Goal: Task Accomplishment & Management: Complete application form

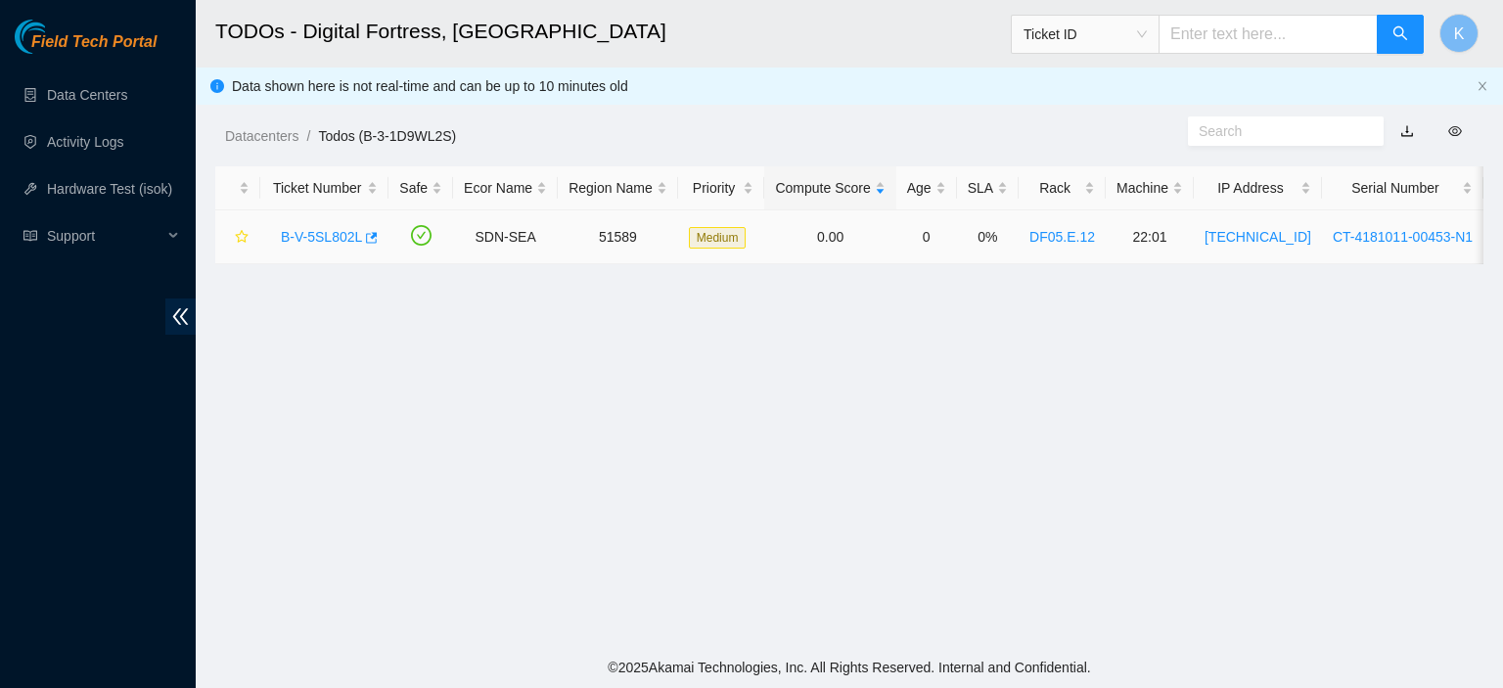
click at [336, 238] on link "B-V-5SL802L" at bounding box center [321, 237] width 81 height 16
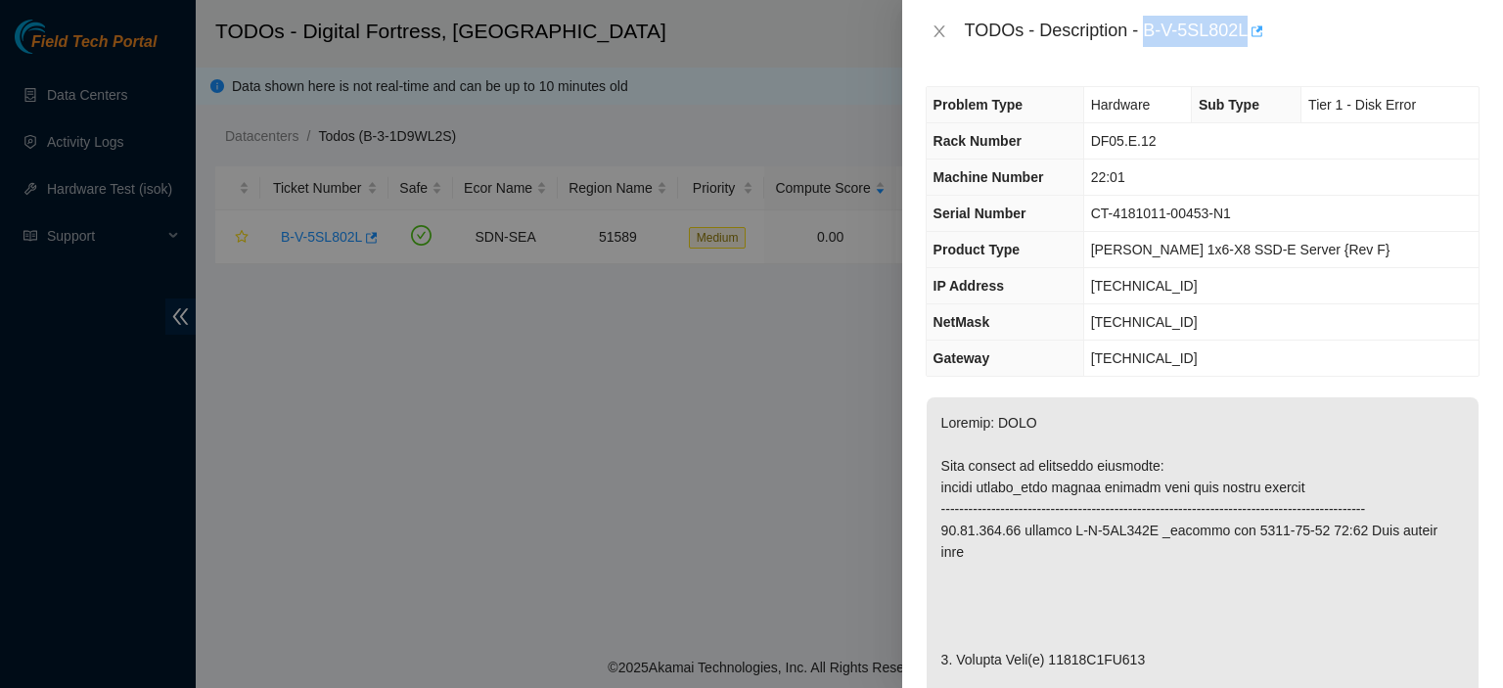
drag, startPoint x: 1147, startPoint y: 30, endPoint x: 1248, endPoint y: 37, distance: 101.0
click at [1248, 37] on div "TODOs - Description - B-V-5SL802L" at bounding box center [1222, 31] width 515 height 31
copy div "B-V-5SL802L"
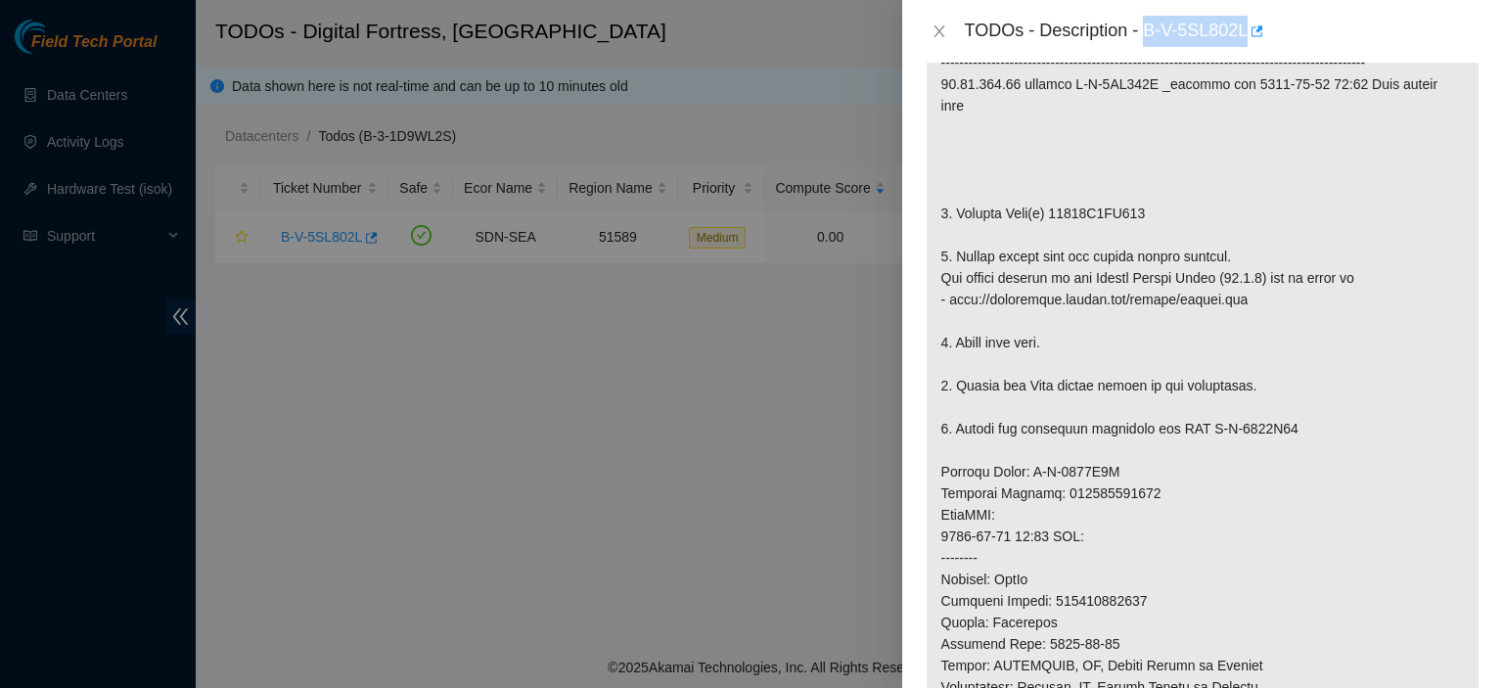
scroll to position [449, 0]
click at [689, 610] on div at bounding box center [751, 344] width 1503 height 688
click at [1444, 59] on div "TODOs - Description - B-V-5SL802L" at bounding box center [1202, 31] width 601 height 63
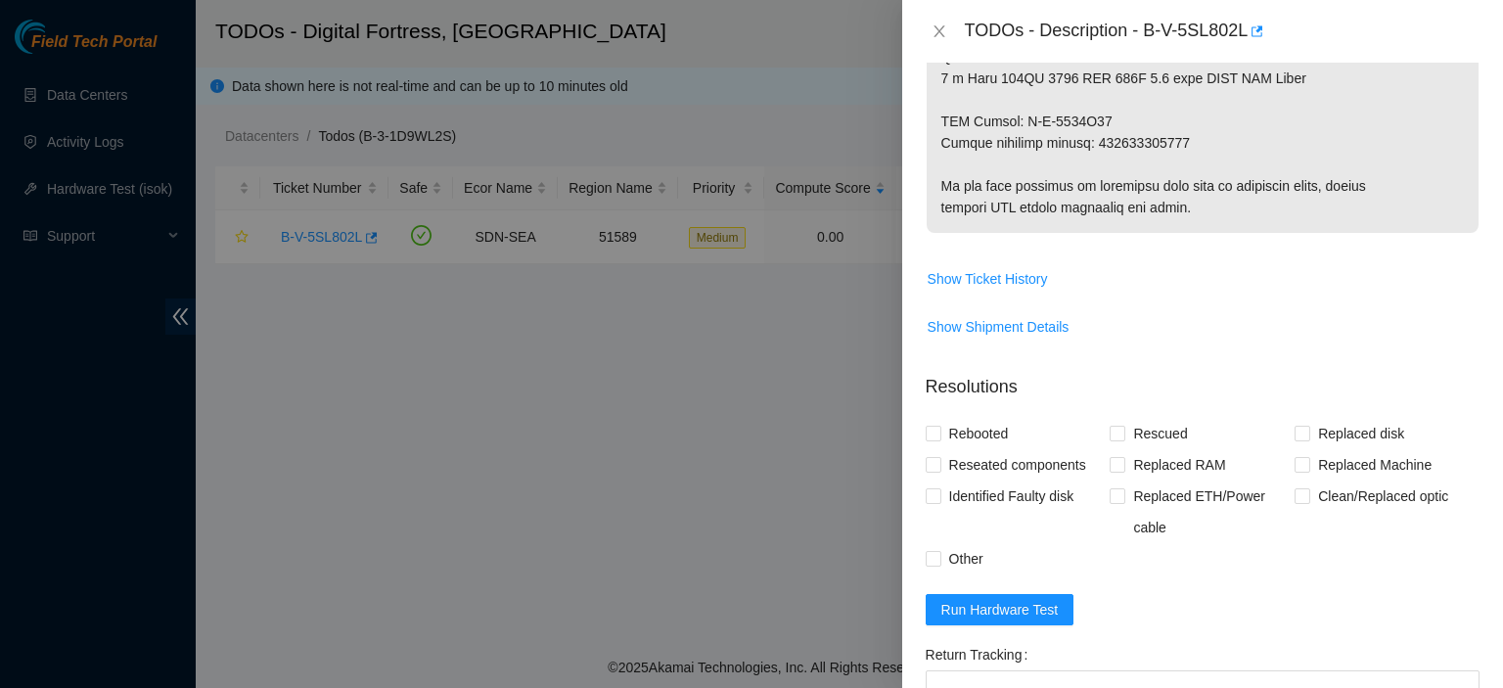
scroll to position [1480, 0]
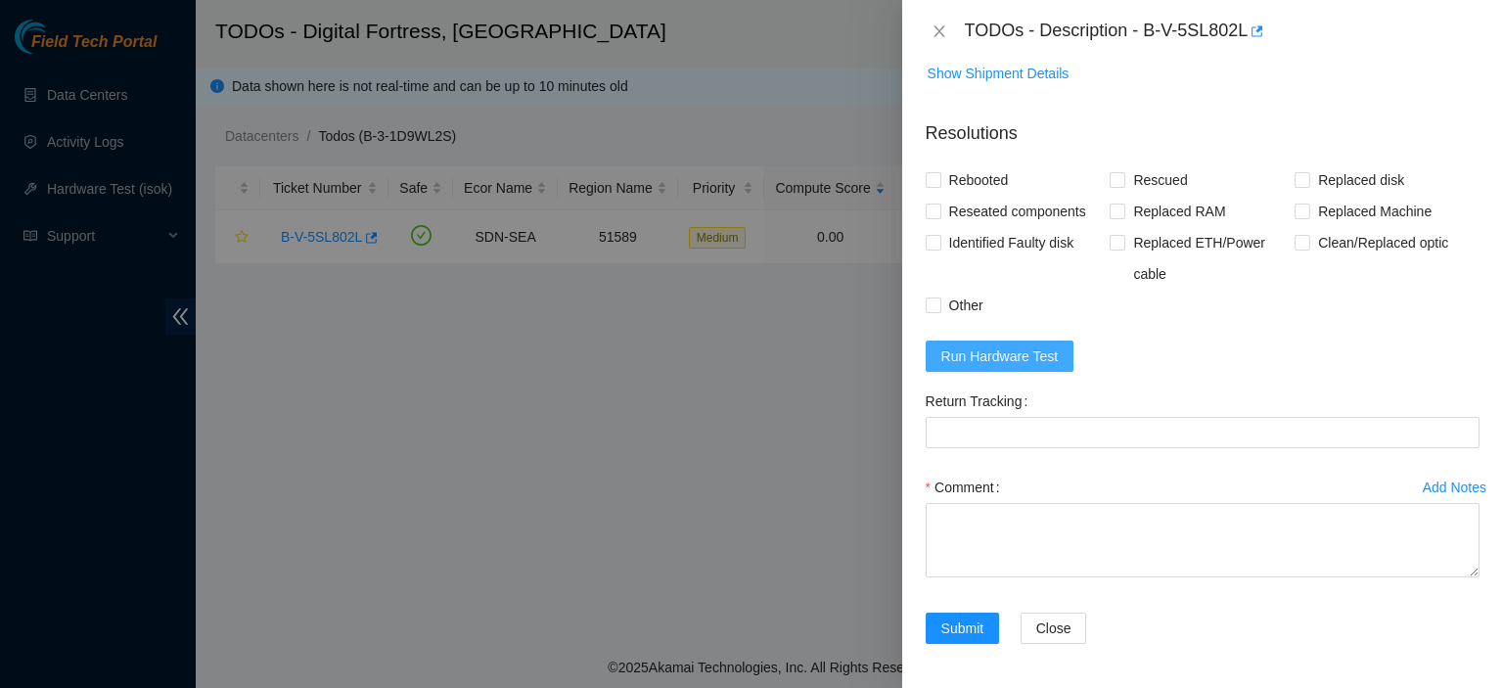
click at [1001, 354] on span "Run Hardware Test" at bounding box center [999, 356] width 117 height 22
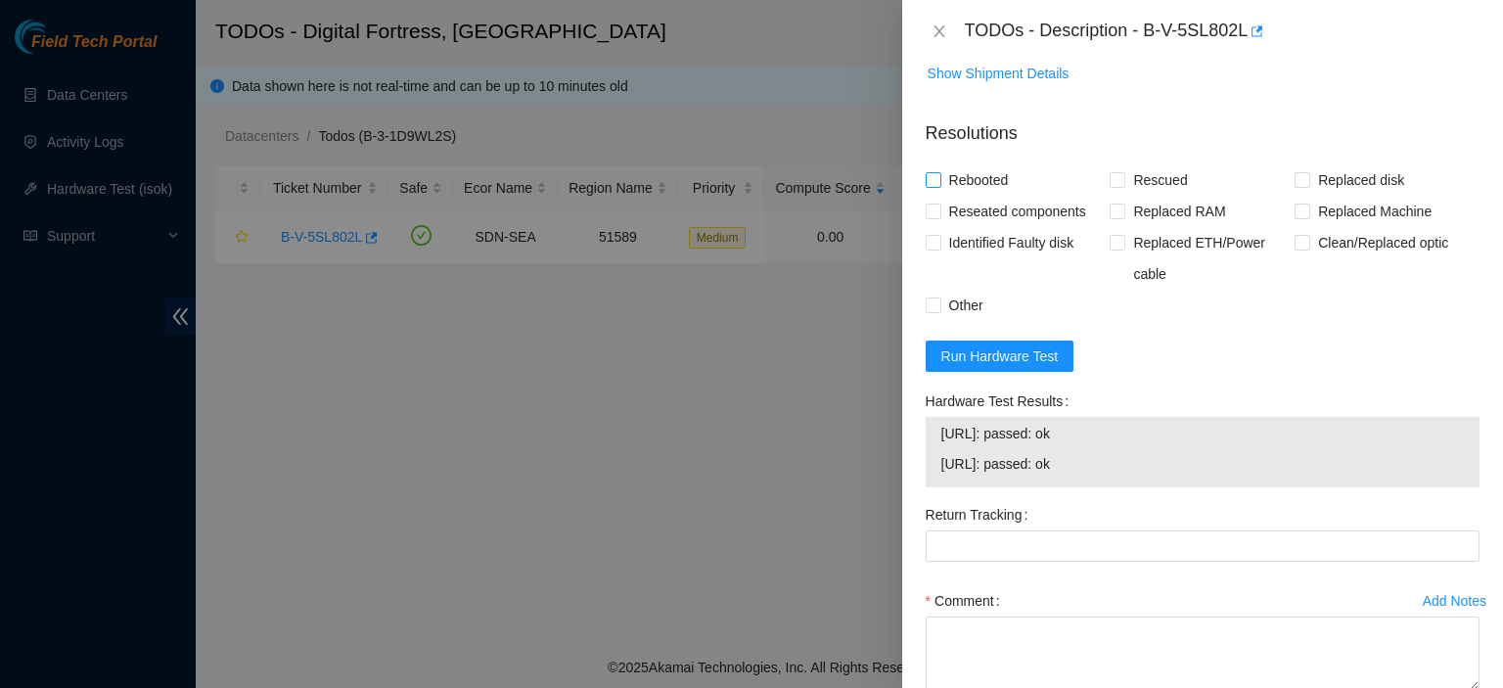
click at [930, 174] on input "Rebooted" at bounding box center [933, 179] width 14 height 14
checkbox input "true"
click at [1125, 172] on span "Rescued" at bounding box center [1159, 179] width 69 height 31
click at [1121, 172] on input "Rescued" at bounding box center [1117, 179] width 14 height 14
checkbox input "true"
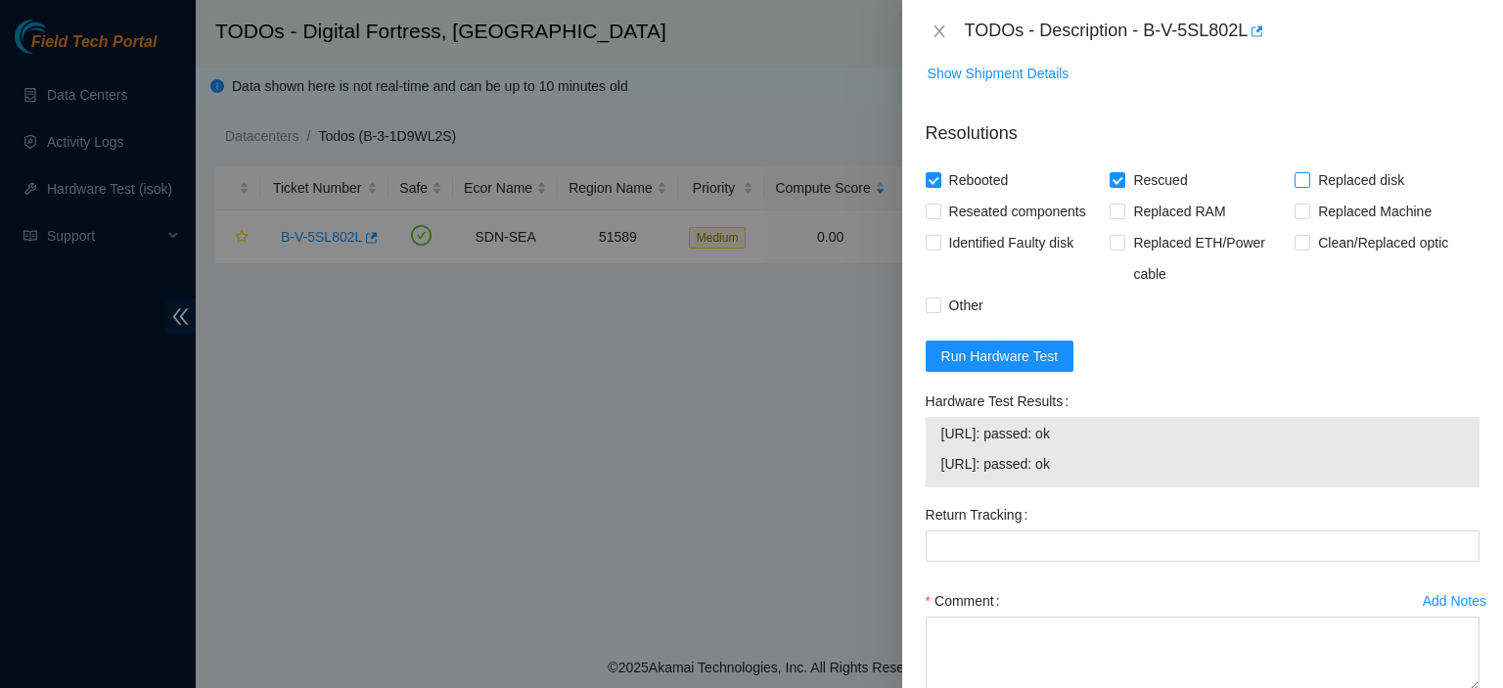
click at [1294, 172] on input "Replaced disk" at bounding box center [1301, 179] width 14 height 14
checkbox input "true"
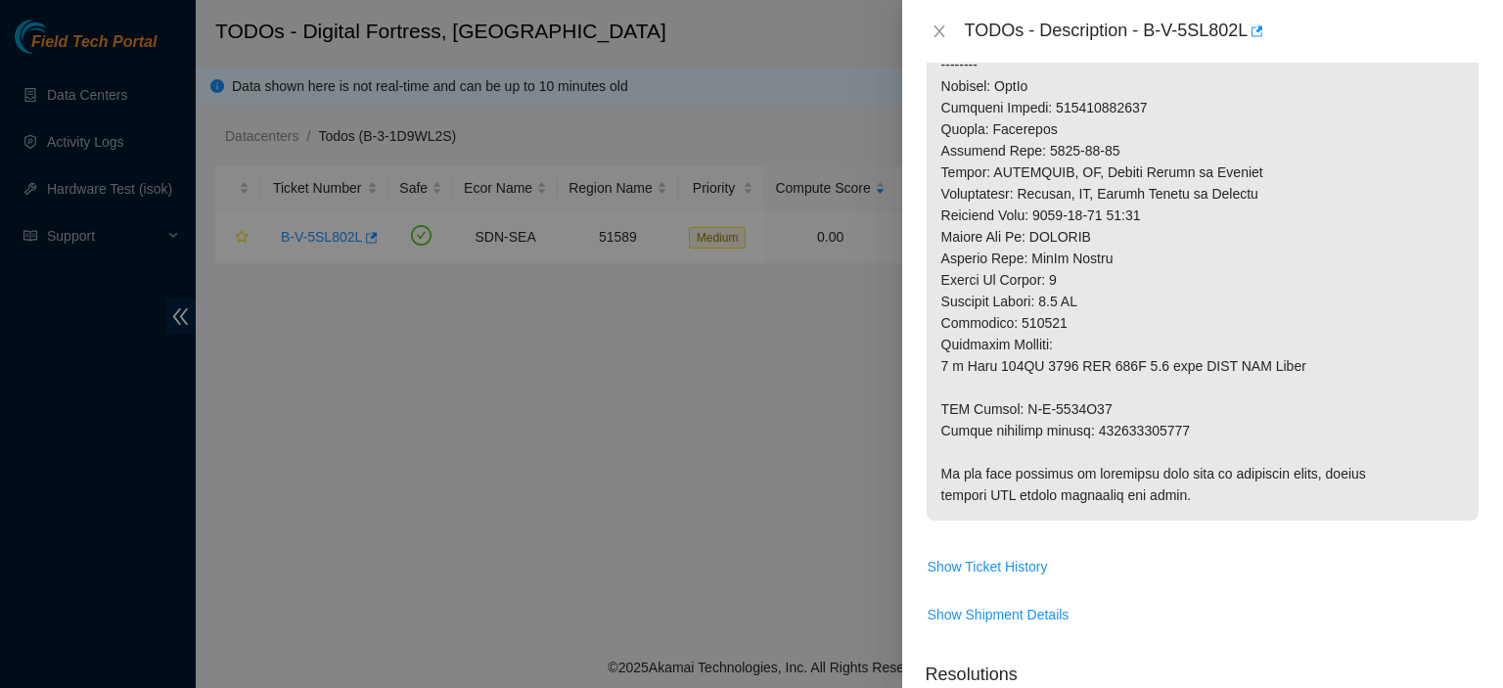
scroll to position [933, 0]
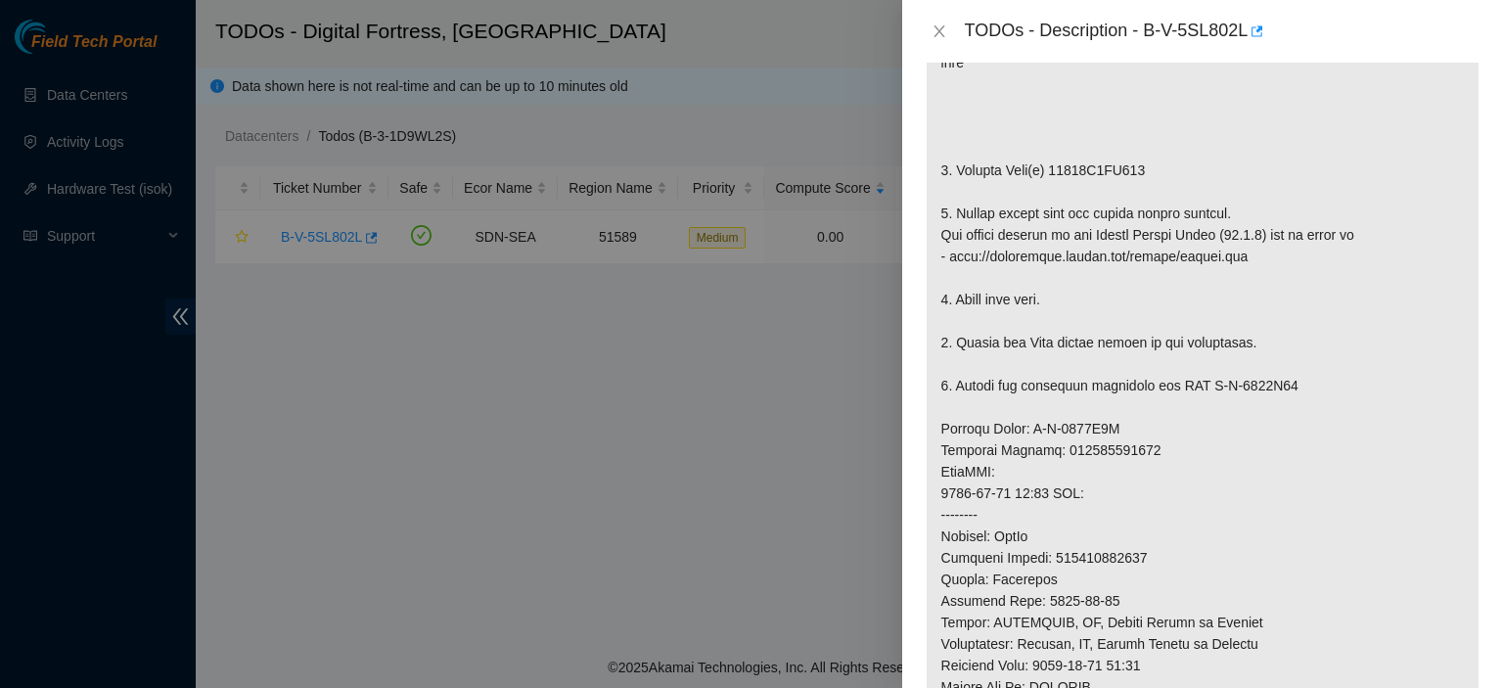
scroll to position [477, 0]
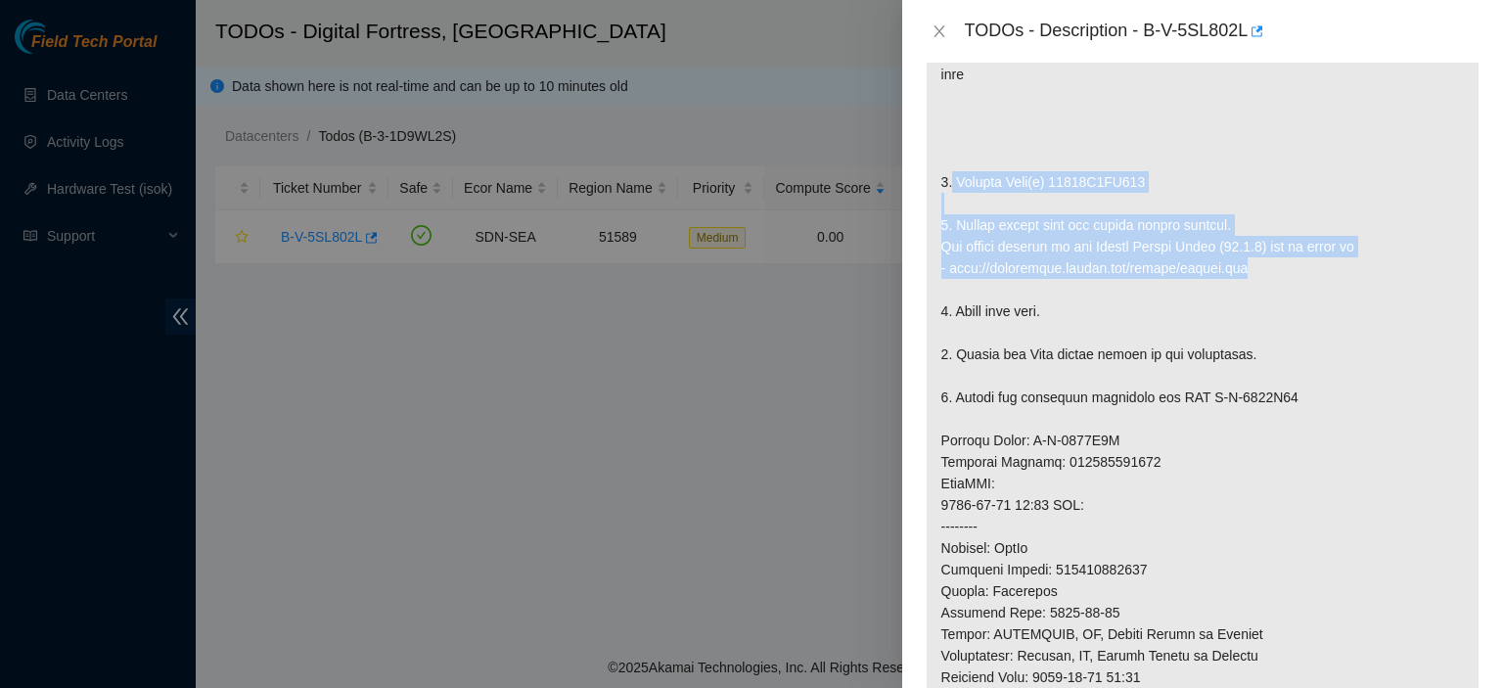
drag, startPoint x: 952, startPoint y: 179, endPoint x: 1244, endPoint y: 261, distance: 302.9
click at [1244, 261] on p at bounding box center [1203, 451] width 552 height 1063
copy p "Replace Disk(s) 18261D2CD516 2. Please rescue with the latest rescue version. T…"
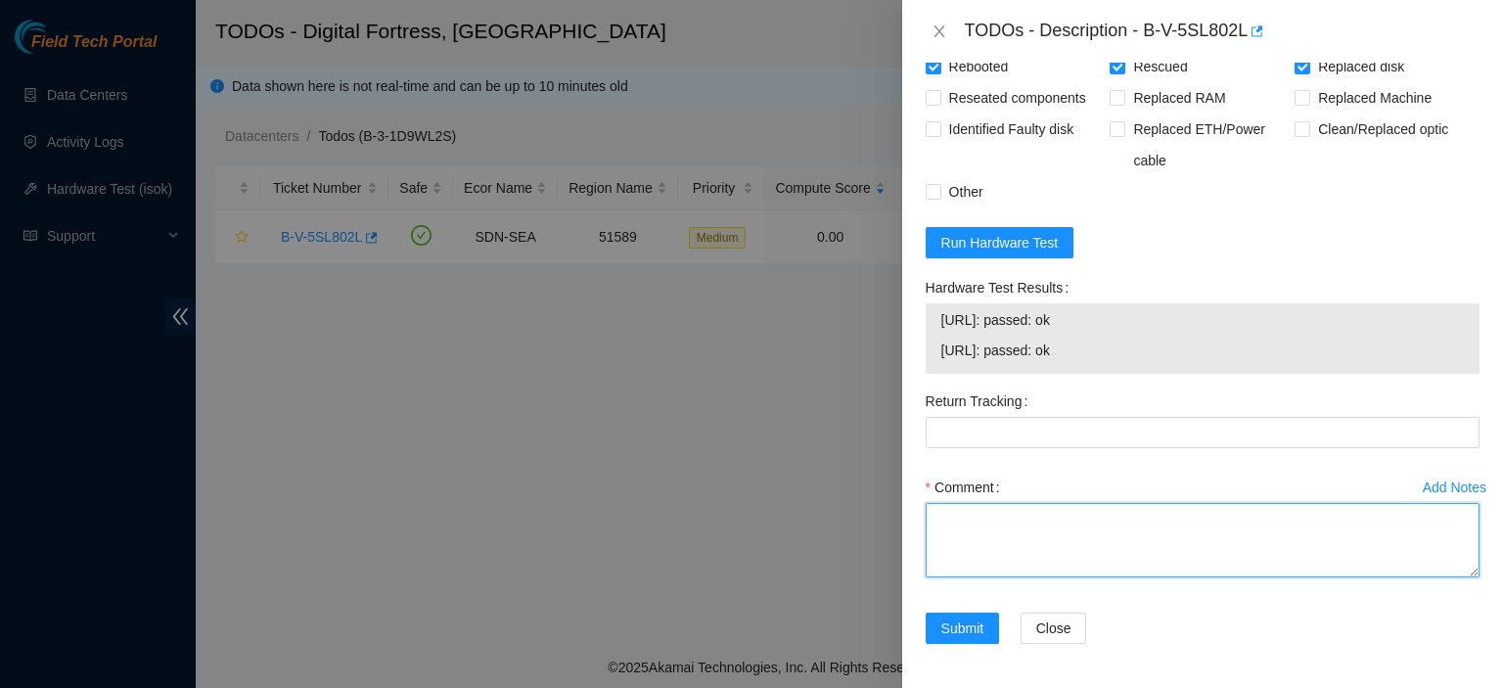
click at [1088, 547] on textarea "Comment" at bounding box center [1203, 540] width 554 height 74
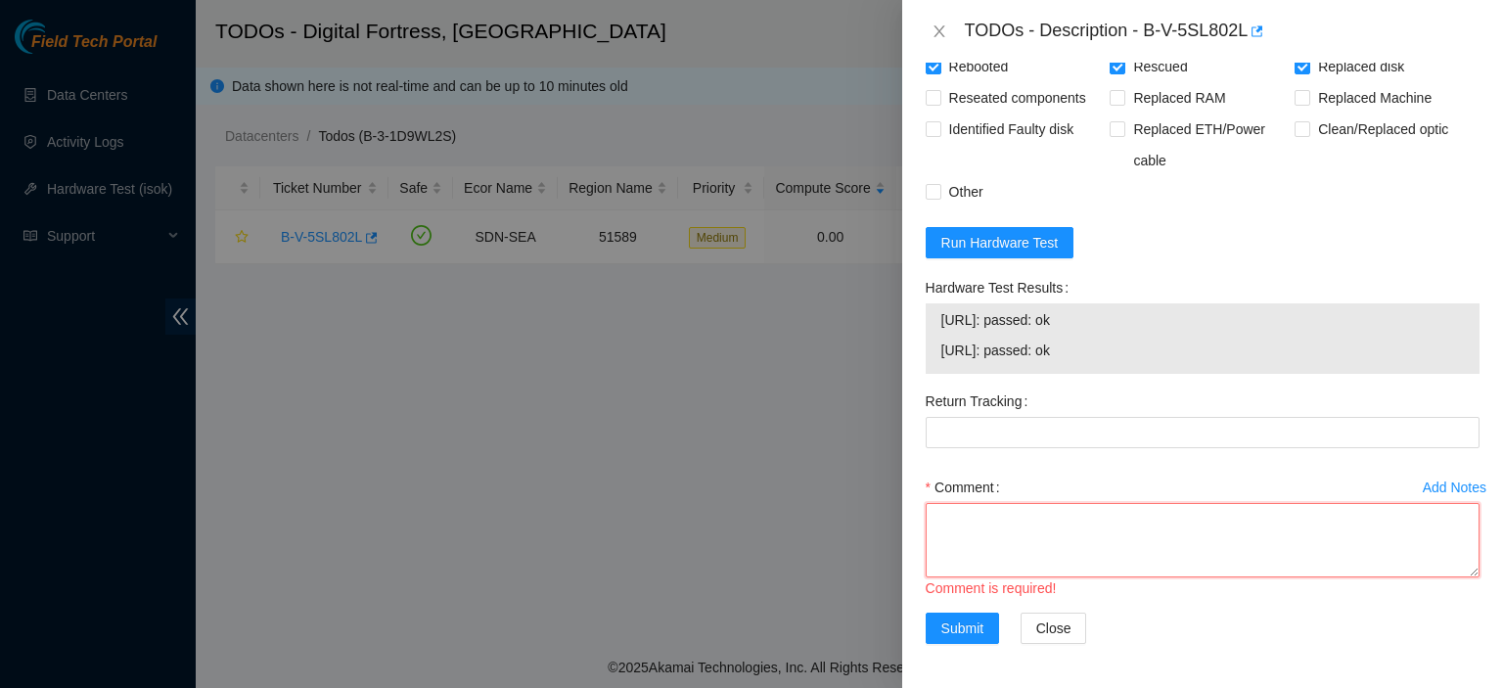
paste textarea "Replace Disk(s) 18261D2CD516 2. Please rescue with the latest rescue version. T…"
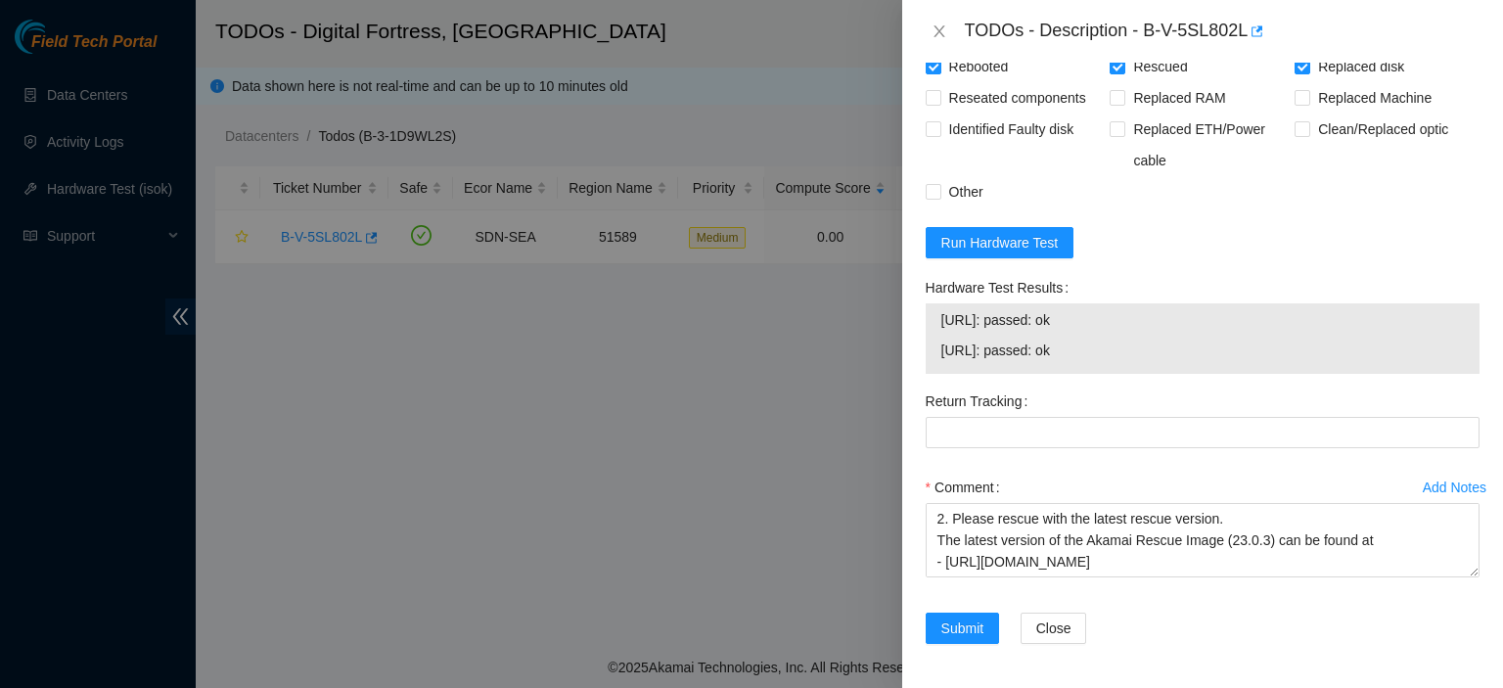
click at [1416, 642] on div "Submit Close" at bounding box center [1202, 640] width 569 height 55
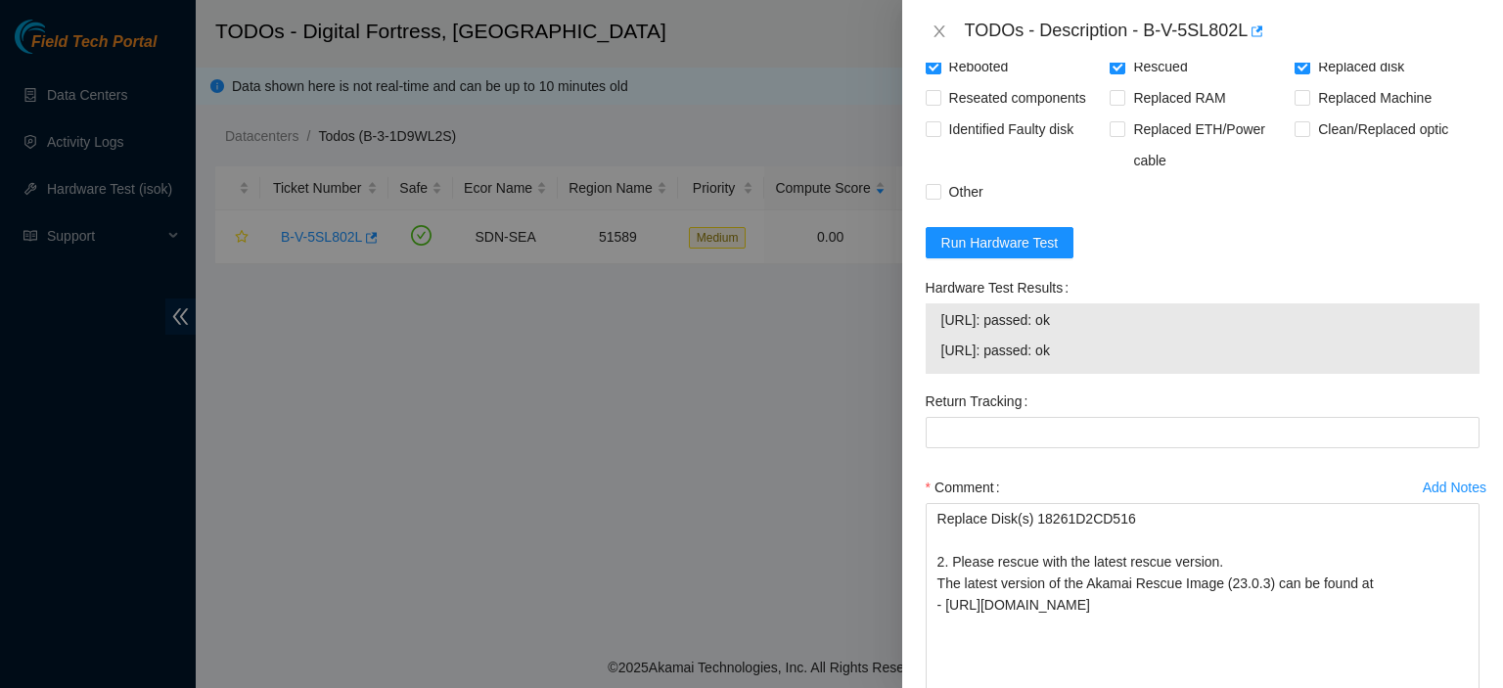
scroll to position [0, 0]
drag, startPoint x: 1449, startPoint y: 567, endPoint x: 1475, endPoint y: 723, distance: 158.8
click at [1475, 687] on html "Field Tech Portal Data Centers Activity Logs Hardware Test (isok) Support TODOs…" at bounding box center [751, 344] width 1503 height 688
click at [933, 515] on textarea "Replace Disk(s) 18261D2CD516 2. Please rescue with the latest rescue version. T…" at bounding box center [1203, 618] width 554 height 231
paste textarea "kbbyrne23@gmail.com - logn has completed your request (B-V-5SL802L) Message fro…"
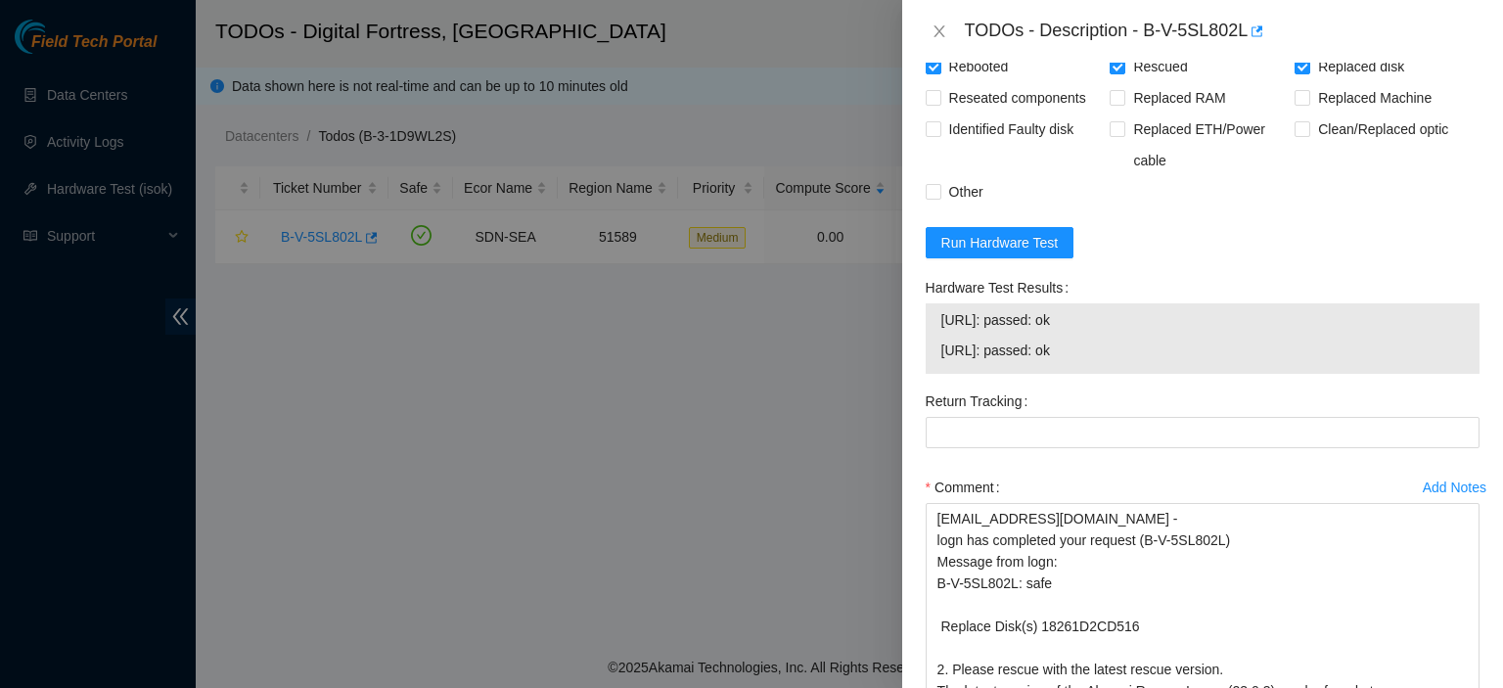
scroll to position [1751, 0]
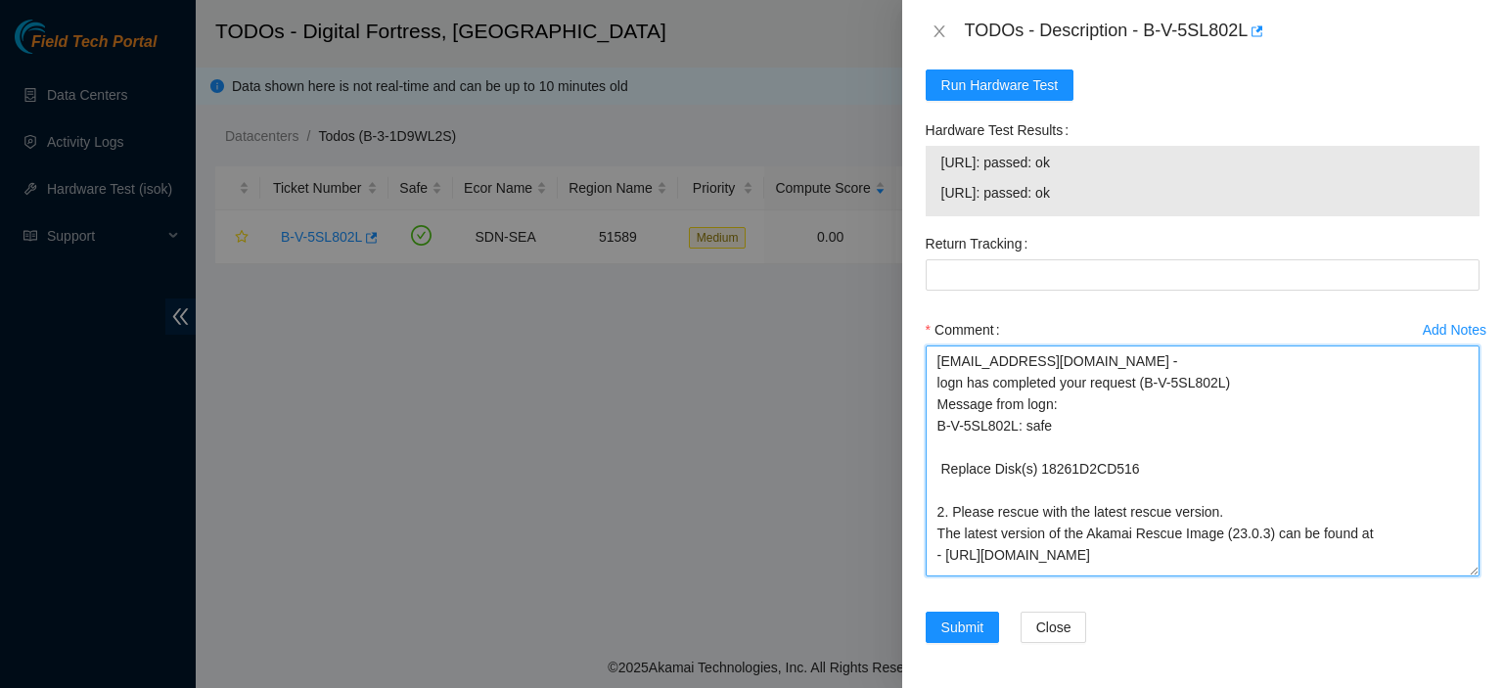
click at [1179, 480] on textarea "kbbyrne23@gmail.com - logn has completed your request (B-V-5SL802L) Message fro…" at bounding box center [1203, 460] width 554 height 231
click at [1271, 567] on textarea "kbbyrne23@gmail.com - logn has completed your request (B-V-5SL802L) Message fro…" at bounding box center [1203, 460] width 554 height 231
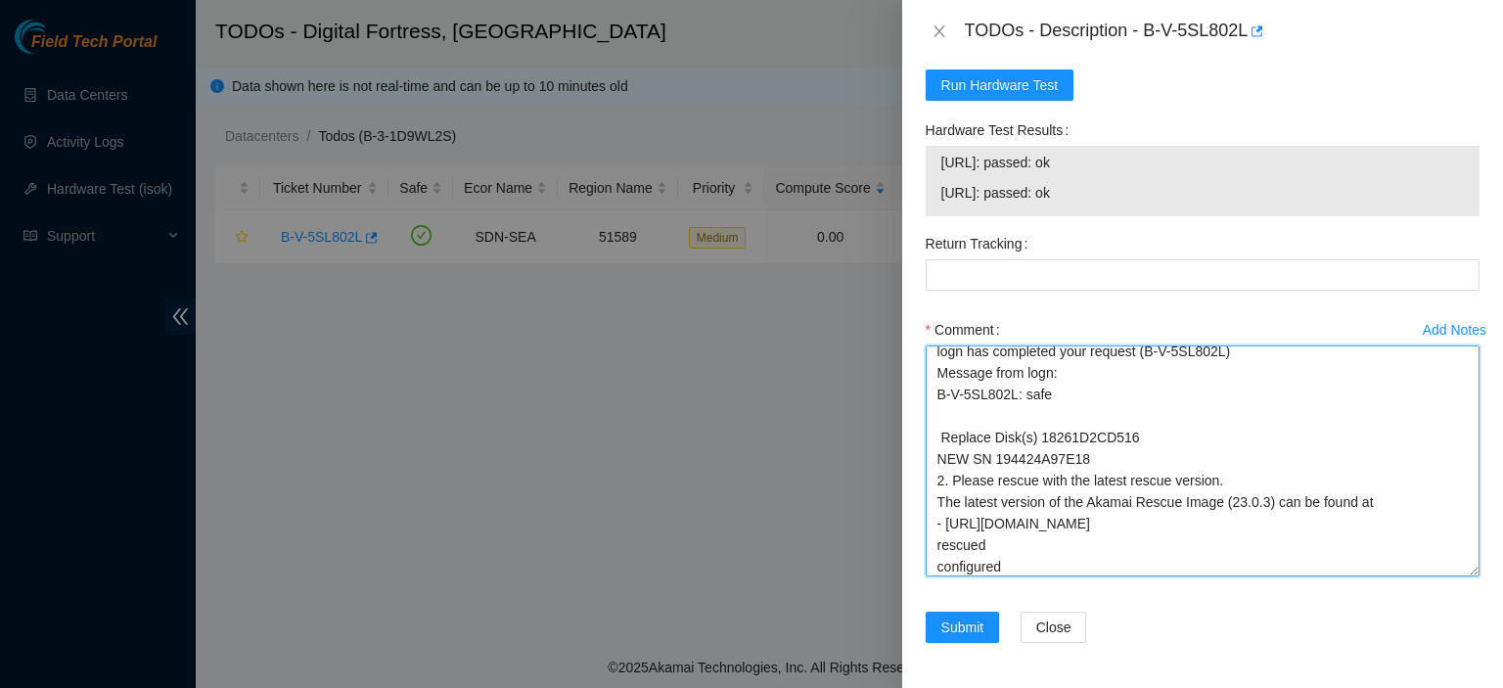
scroll to position [52, 0]
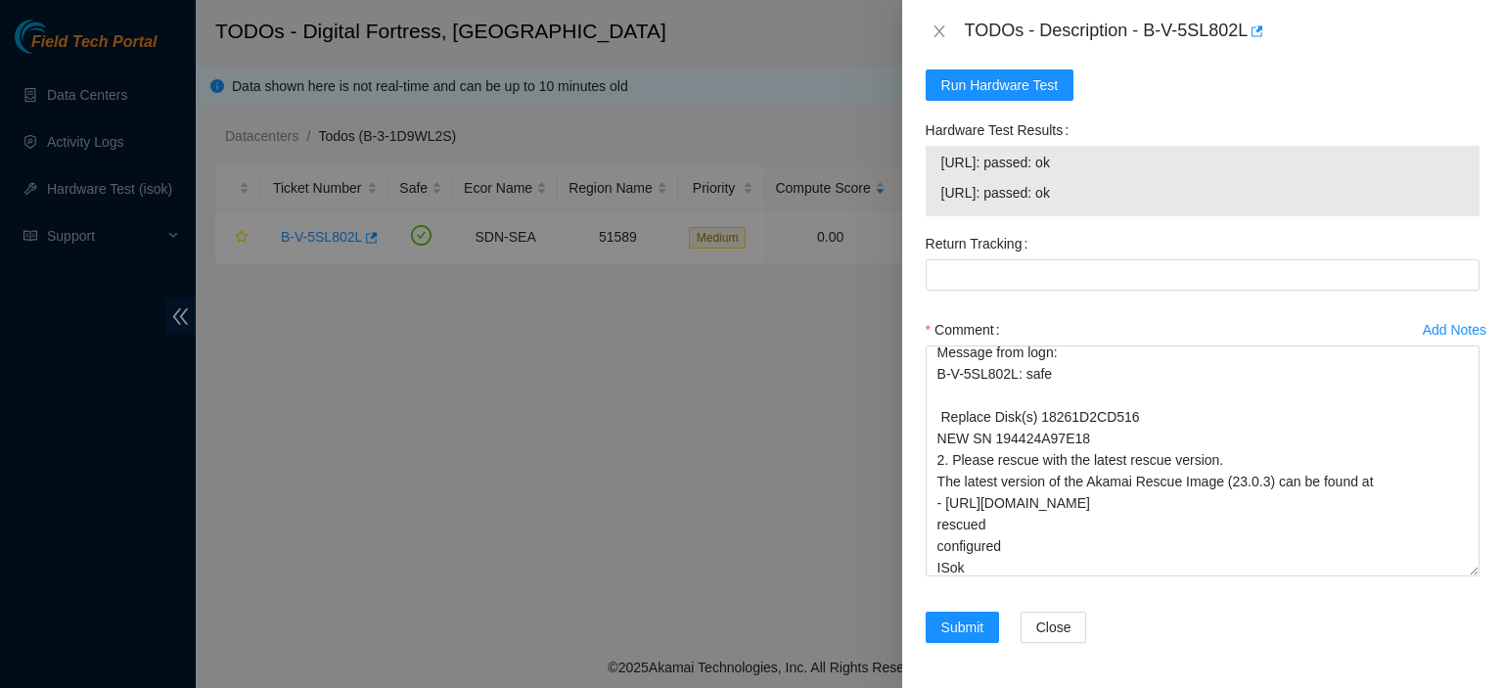
drag, startPoint x: 1096, startPoint y: 189, endPoint x: 932, endPoint y: 175, distance: 164.0
click at [932, 175] on div "23.56.108.46: passed: ok 23.56.108.47: passed: ok" at bounding box center [1203, 181] width 554 height 70
copy tbody "23.56.108.46: passed: ok 23.56.108.47: passed: ok"
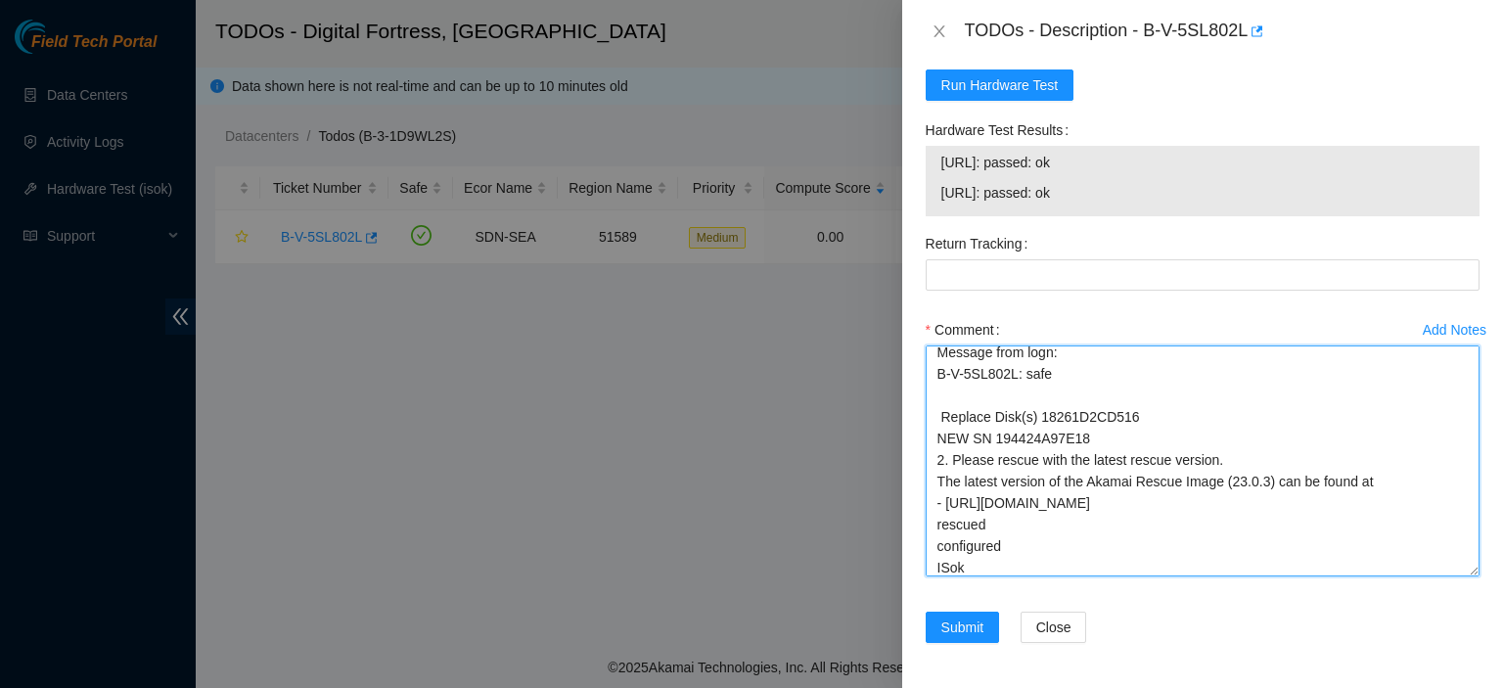
click at [1008, 564] on textarea "kbbyrne23@gmail.com - logn has completed your request (B-V-5SL802L) Message fro…" at bounding box center [1203, 460] width 554 height 231
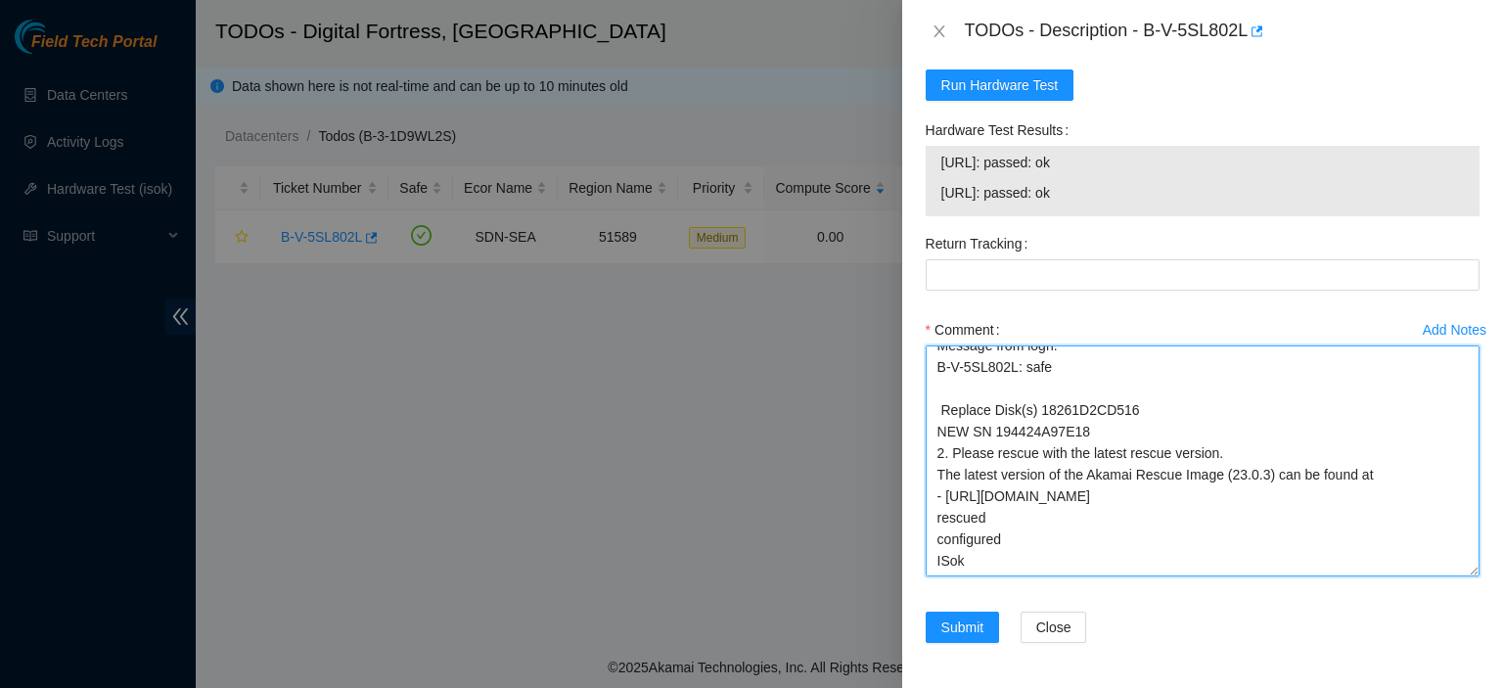
paste textarea "23.56.108.46: passed: ok 23.56.108.47: passed: ok"
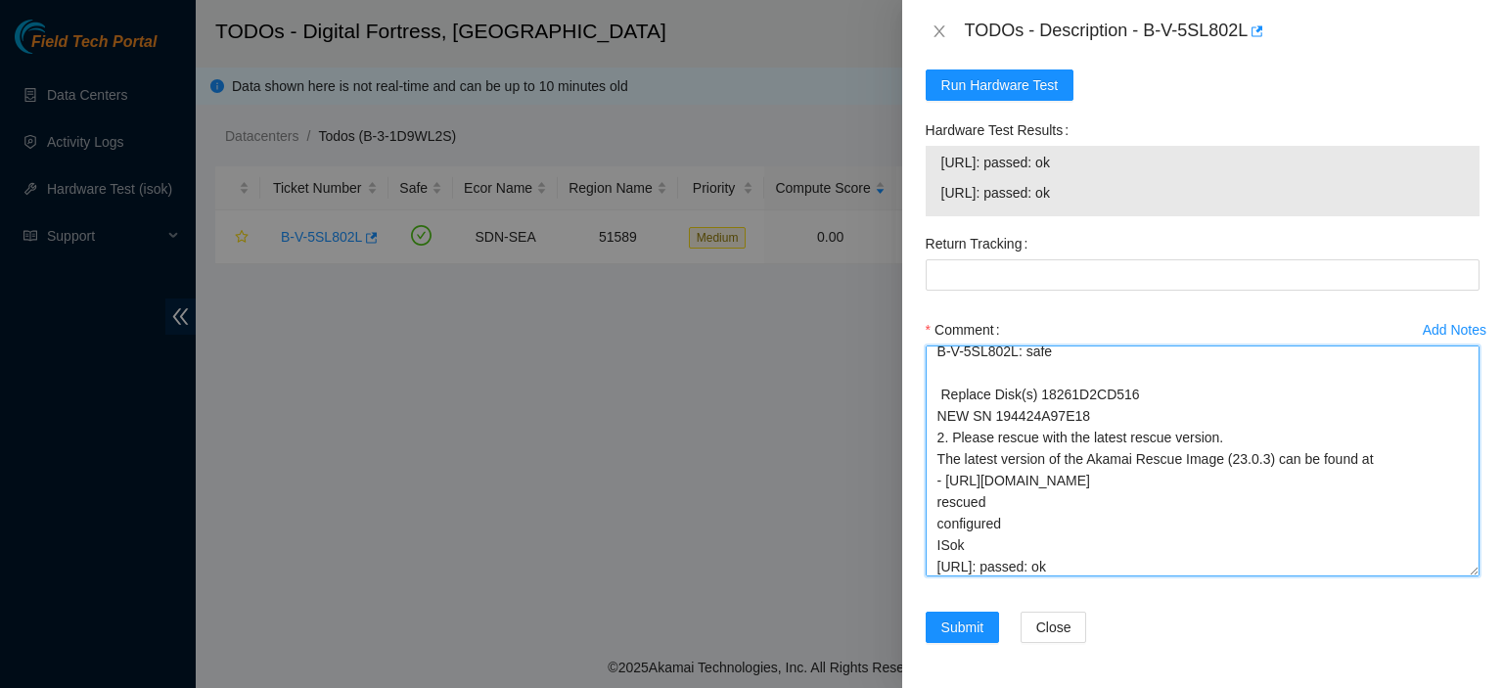
scroll to position [95, 0]
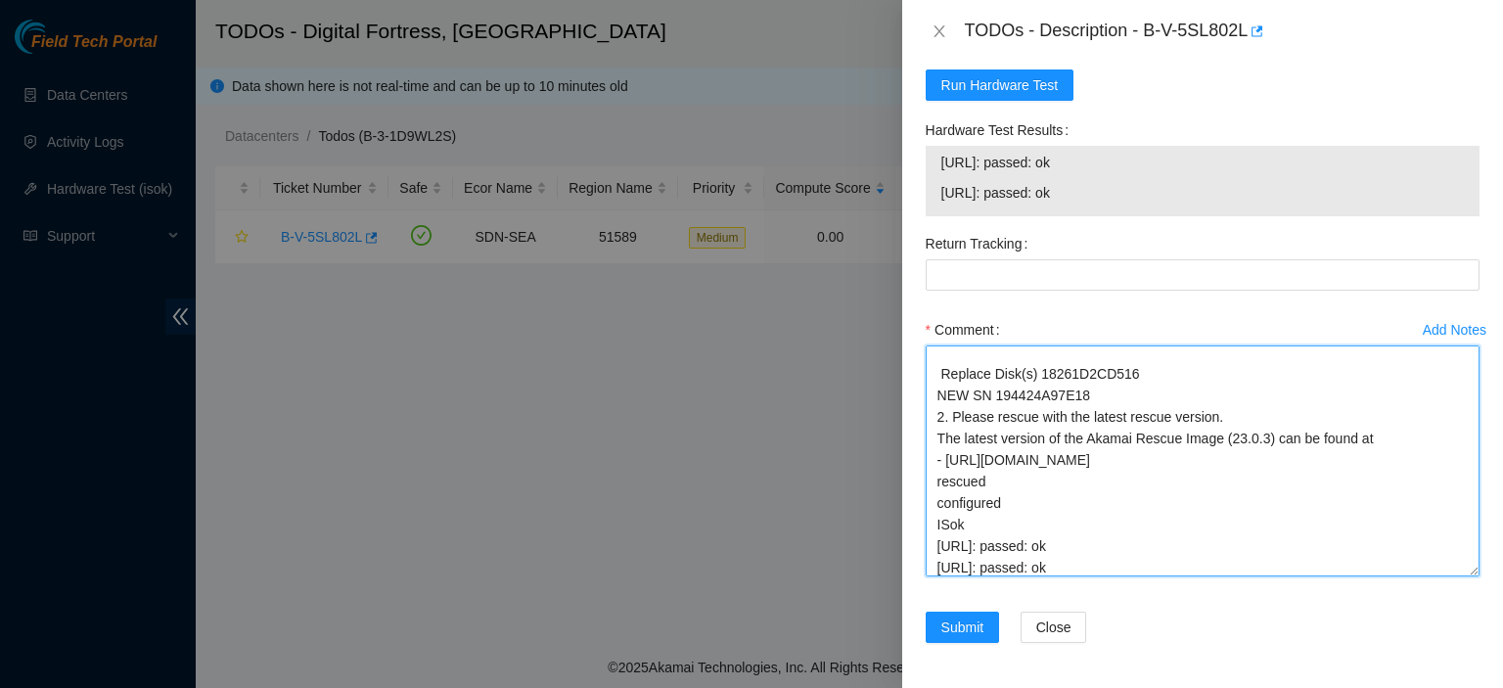
type textarea "kbbyrne23@gmail.com - logn has completed your request (B-V-5SL802L) Message fro…"
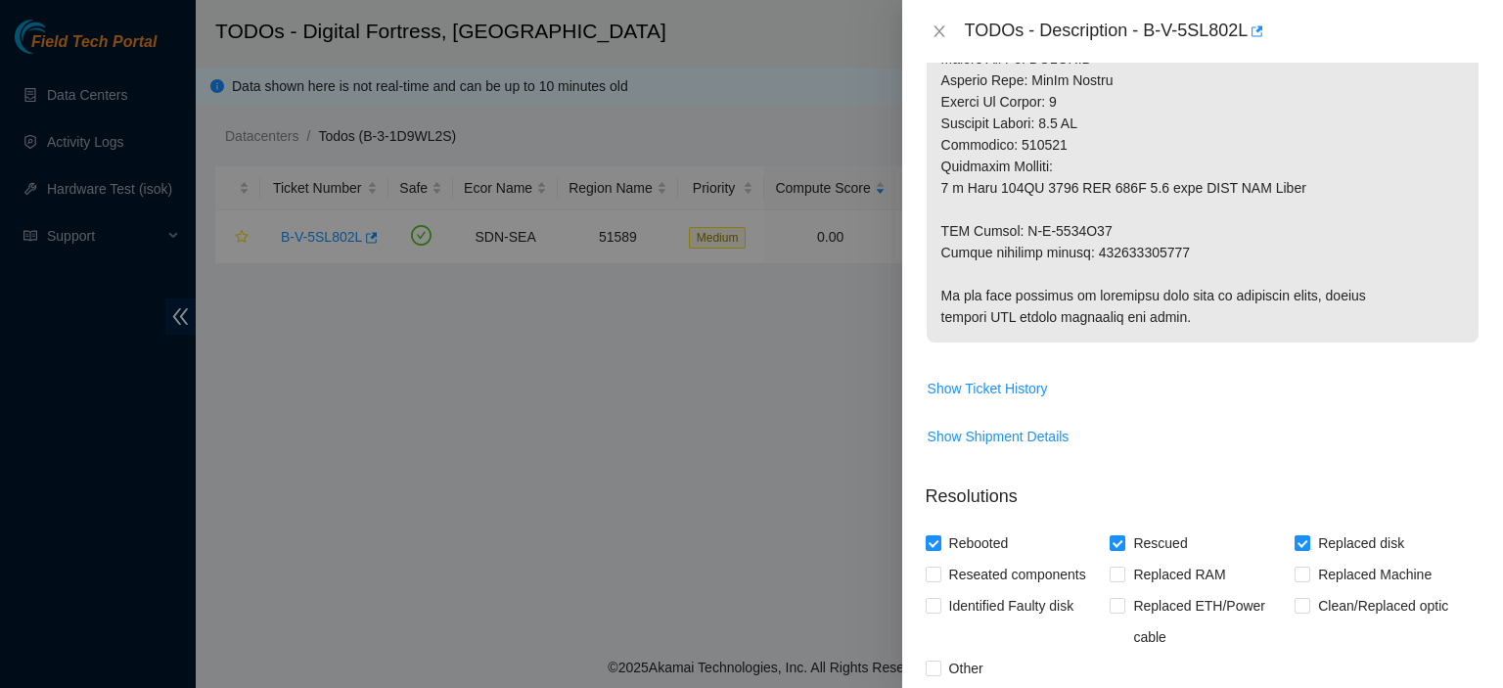
scroll to position [1108, 0]
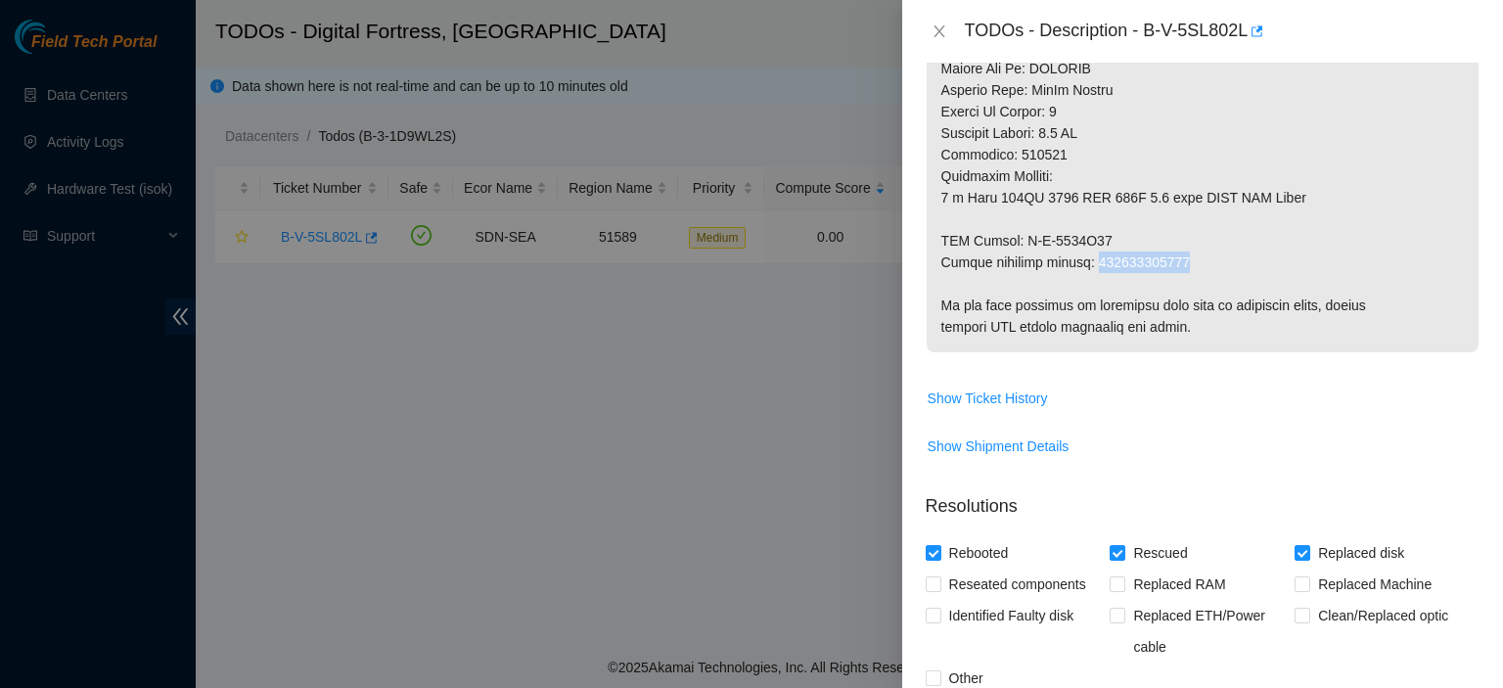
drag, startPoint x: 1189, startPoint y: 261, endPoint x: 1093, endPoint y: 260, distance: 95.9
copy p "463470049129"
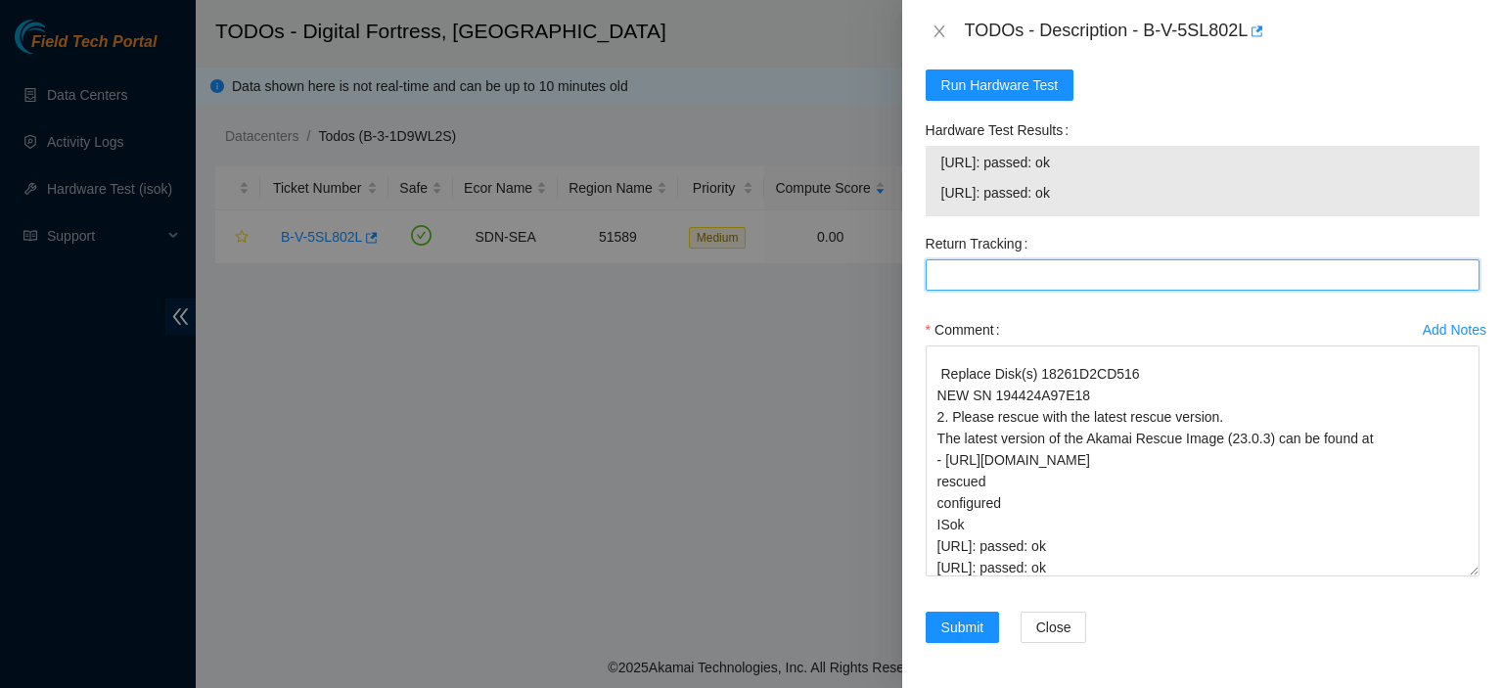
click at [987, 261] on Tracking "Return Tracking" at bounding box center [1203, 274] width 554 height 31
paste Tracking "463470049129"
type Tracking "463470049129"
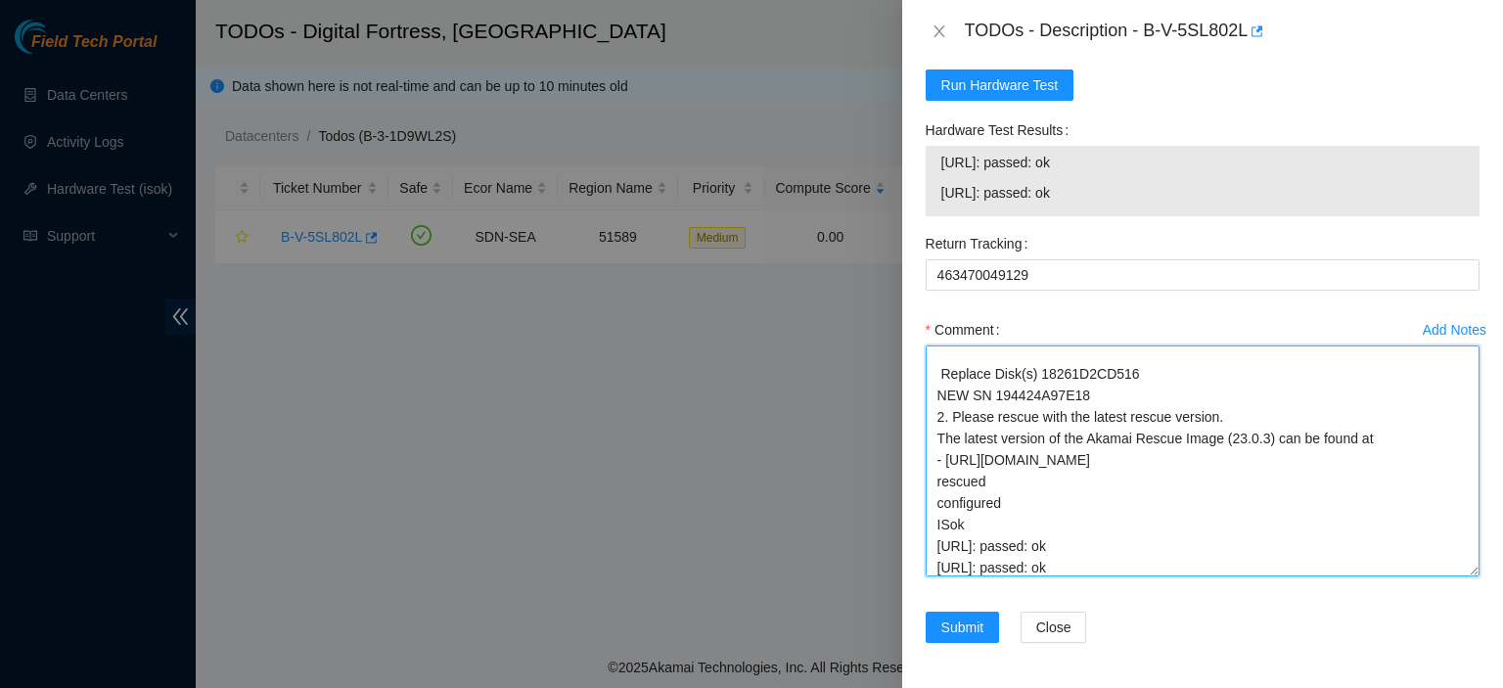
click at [961, 523] on textarea "kbbyrne23@gmail.com - logn has completed your request (B-V-5SL802L) Message fro…" at bounding box center [1203, 460] width 554 height 231
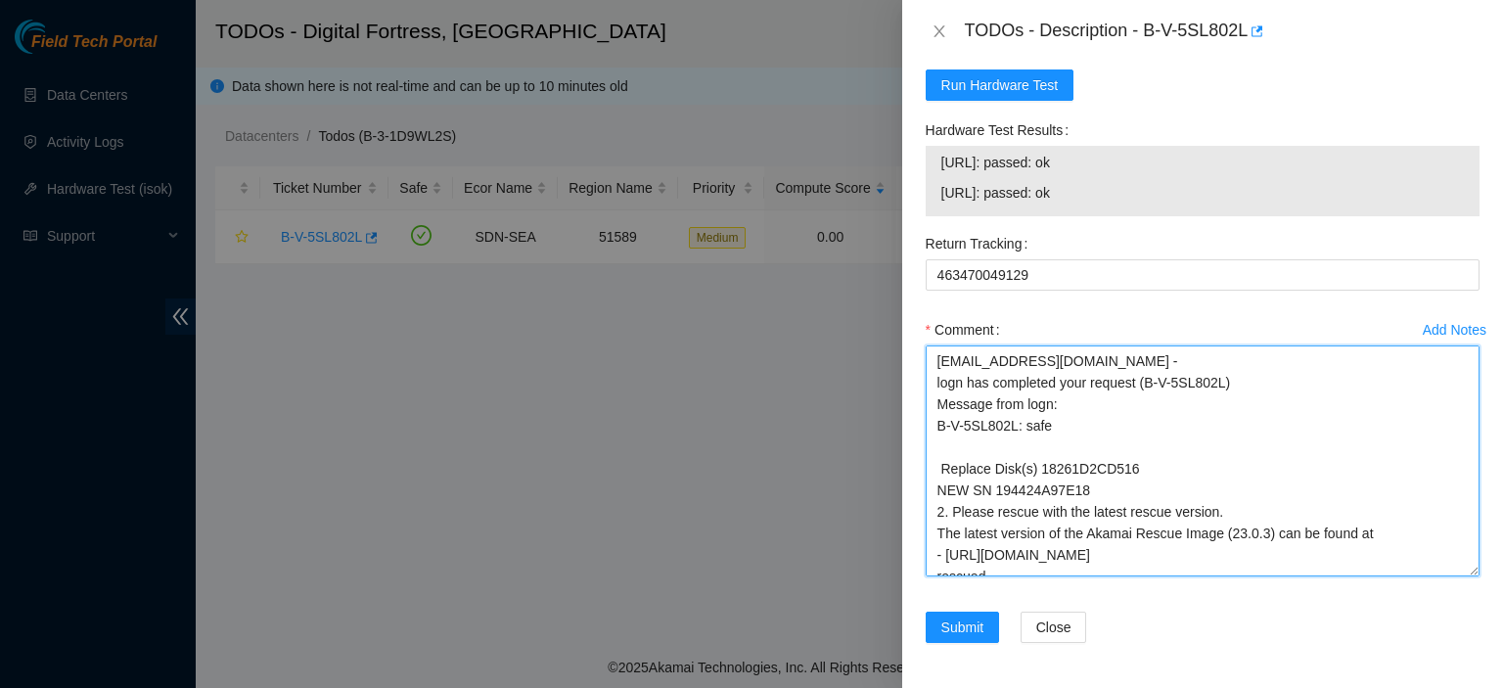
click at [934, 443] on textarea "kbbyrne23@gmail.com - logn has completed your request (B-V-5SL802L) Message fro…" at bounding box center [1203, 460] width 554 height 231
click at [1155, 467] on textarea "kbbyrne23@gmail.com - logn has completed your request (B-V-5SL802L) Message fro…" at bounding box center [1203, 460] width 554 height 231
click at [1079, 444] on textarea "kbbyrne23@gmail.com - logn has completed your request (B-V-5SL802L) Message fro…" at bounding box center [1203, 460] width 554 height 231
click at [1102, 482] on textarea "kbbyrne23@gmail.com - logn has completed your request (B-V-5SL802L) Message fro…" at bounding box center [1203, 460] width 554 height 231
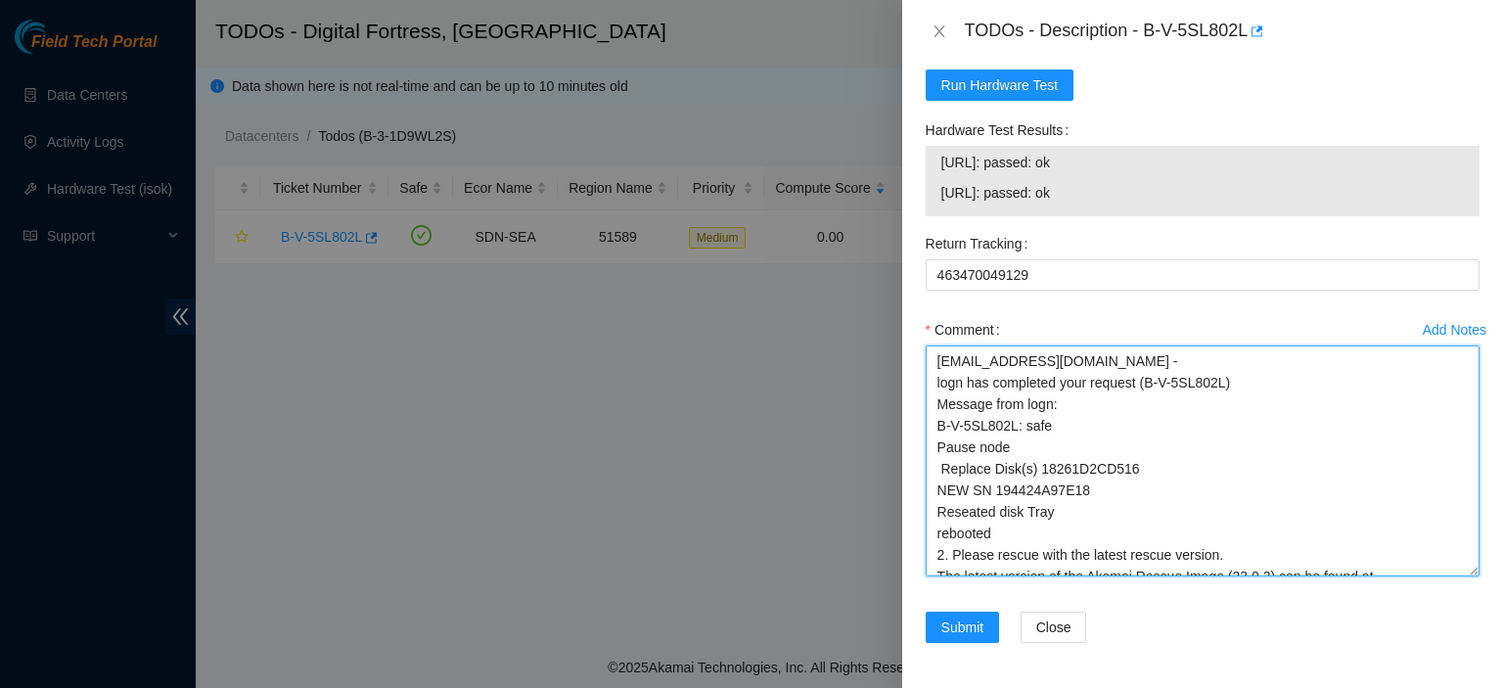
scroll to position [144, 0]
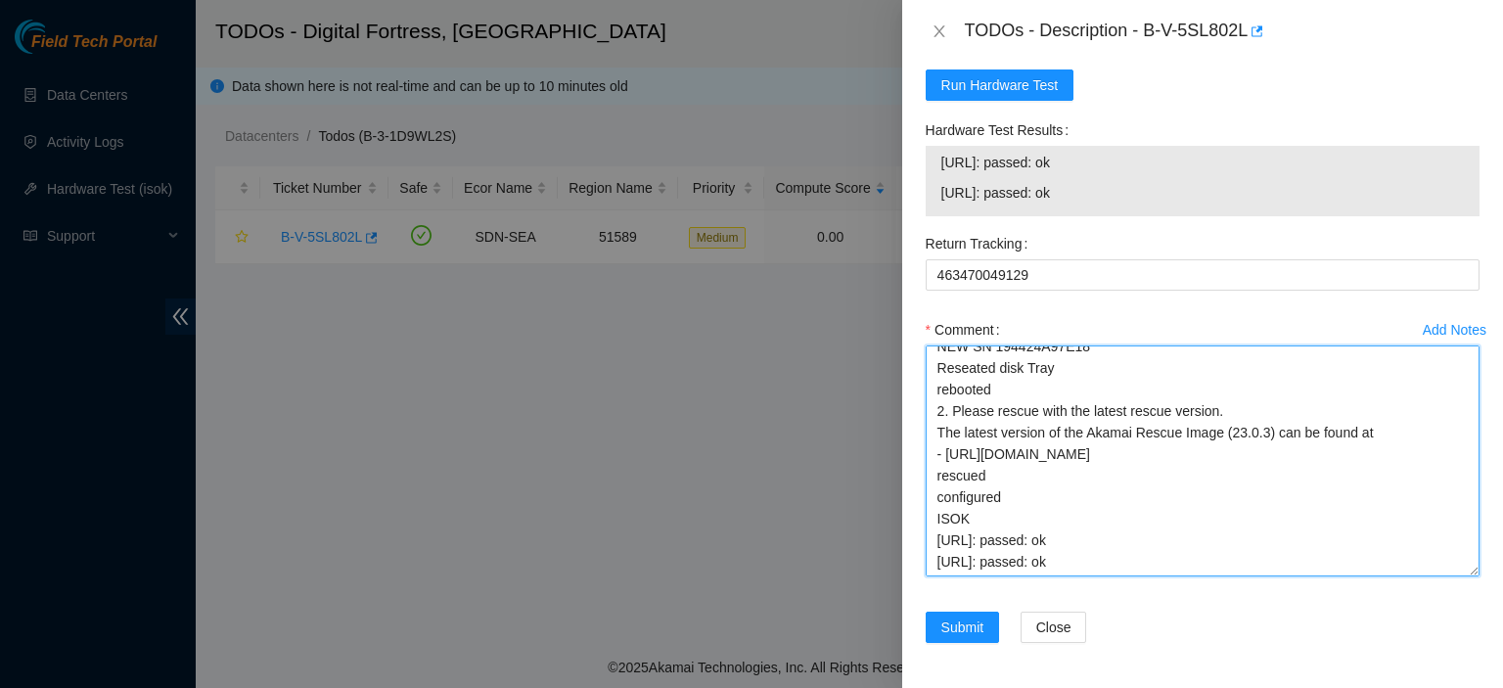
type textarea "kbbyrne23@gmail.com - logn has completed your request (B-V-5SL802L) Message fro…"
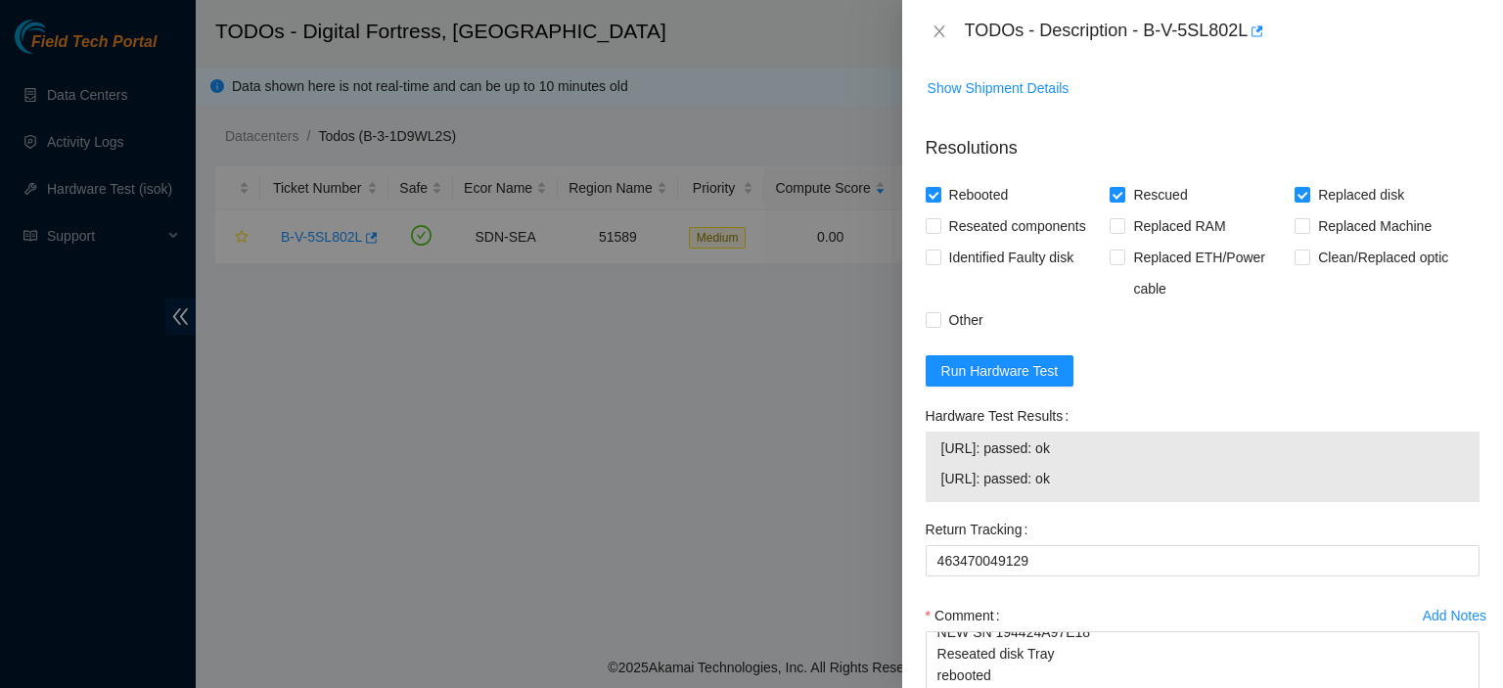
scroll to position [1751, 0]
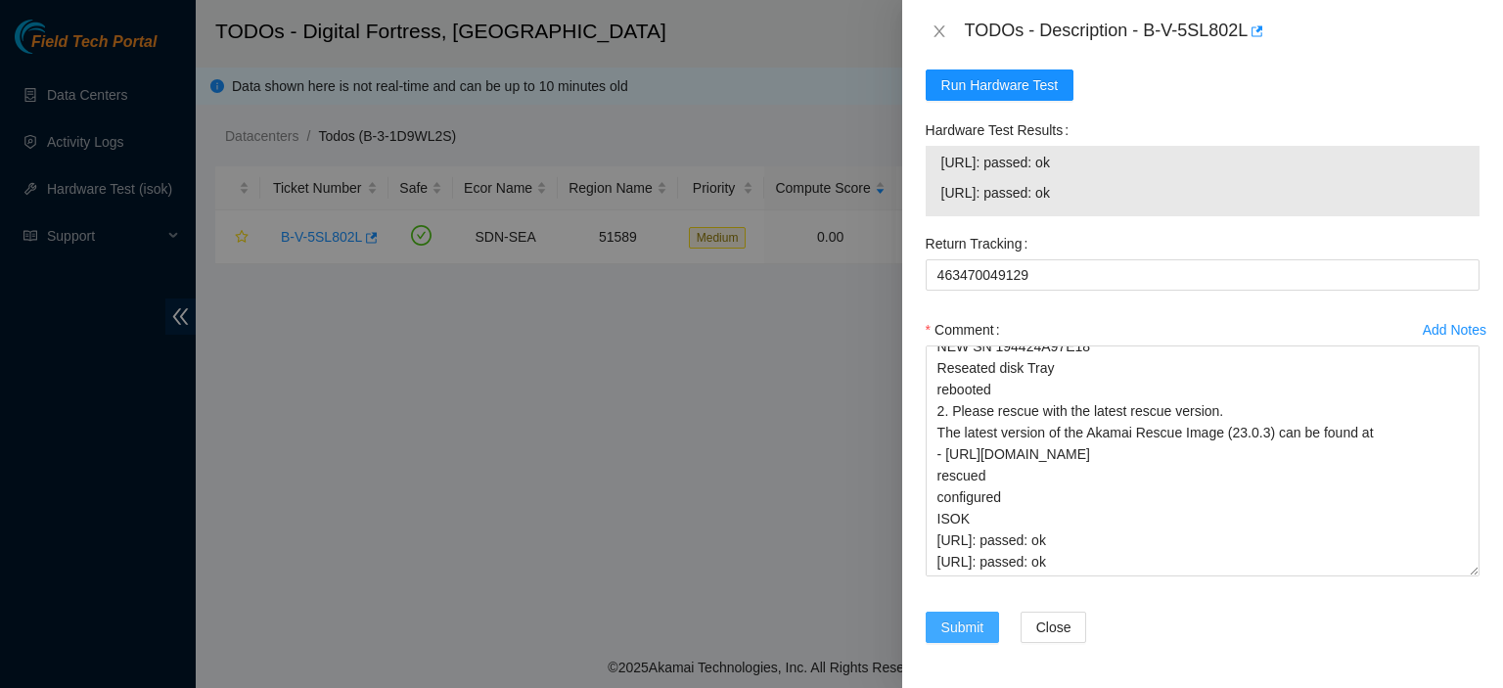
click at [945, 622] on span "Submit" at bounding box center [962, 627] width 43 height 22
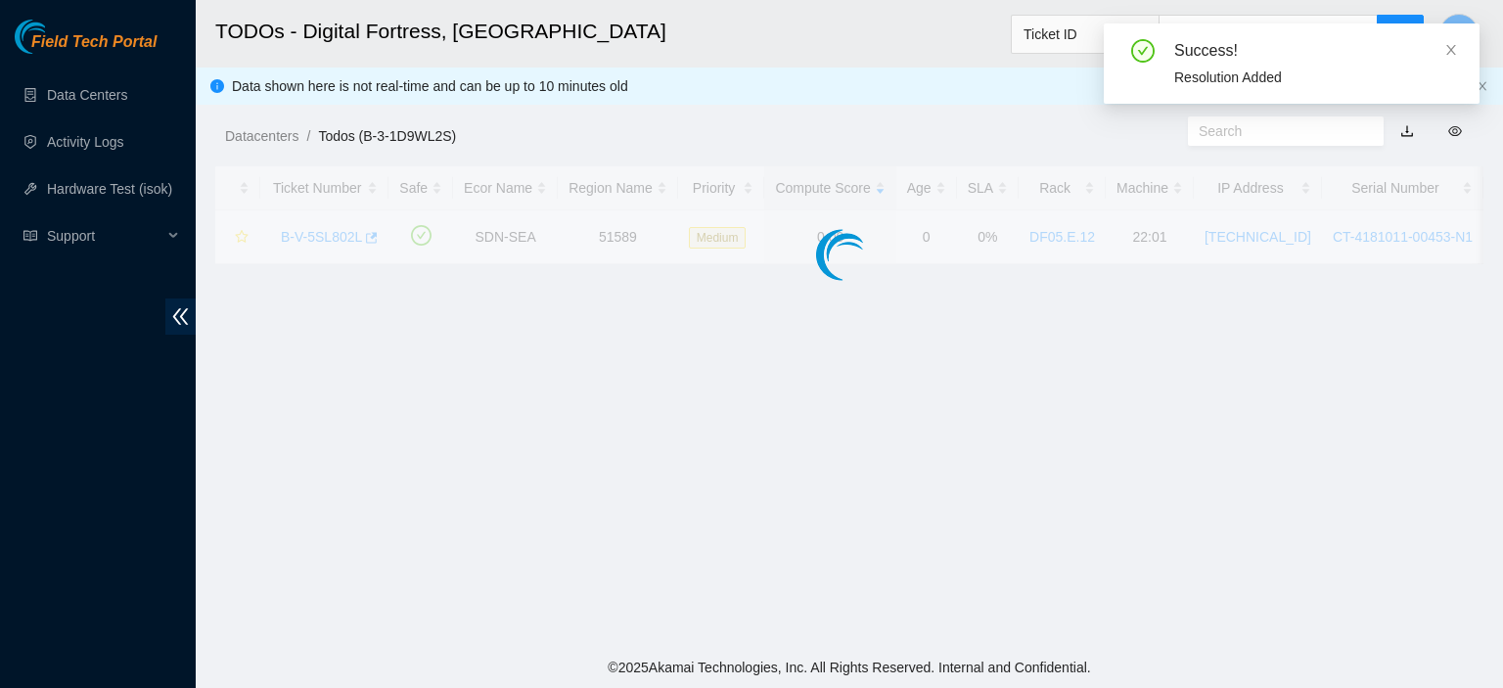
scroll to position [602, 0]
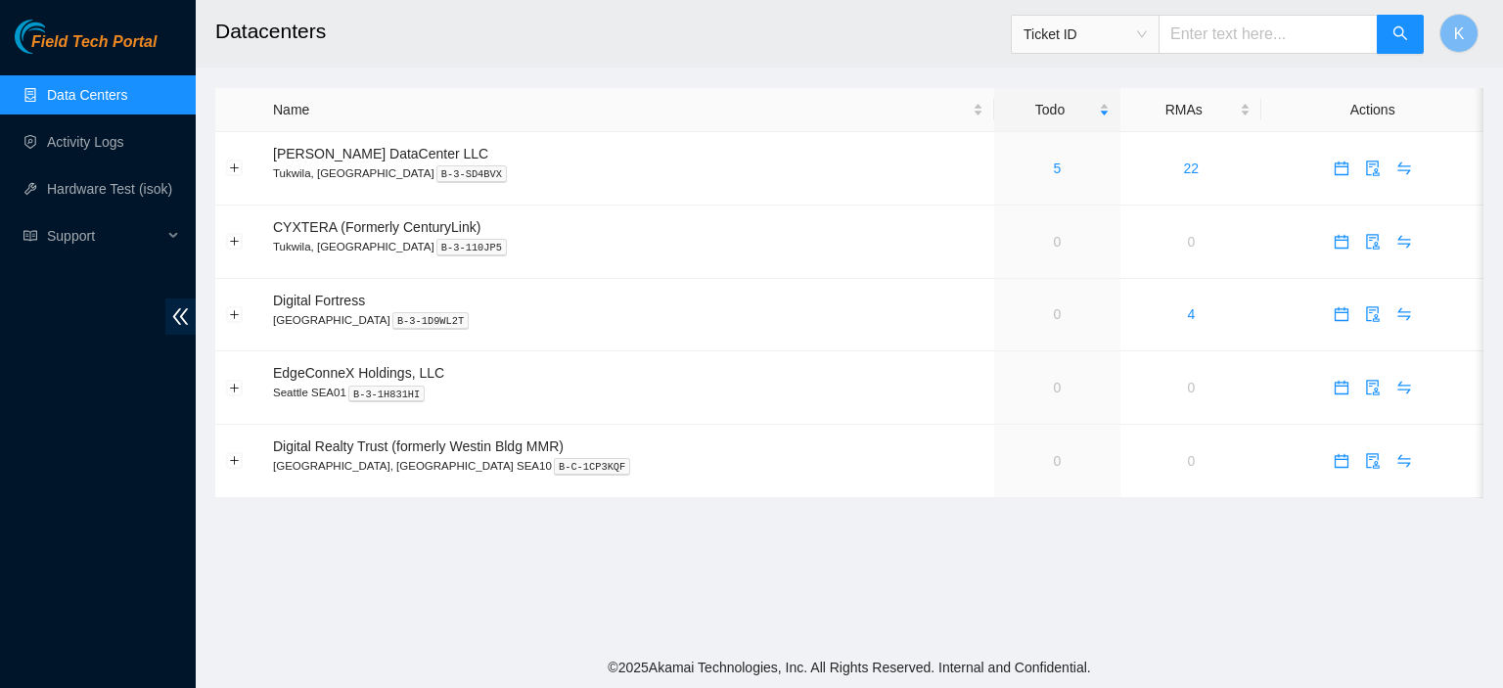
click at [102, 87] on link "Data Centers" at bounding box center [87, 95] width 80 height 16
